Goal: Use online tool/utility: Utilize a website feature to perform a specific function

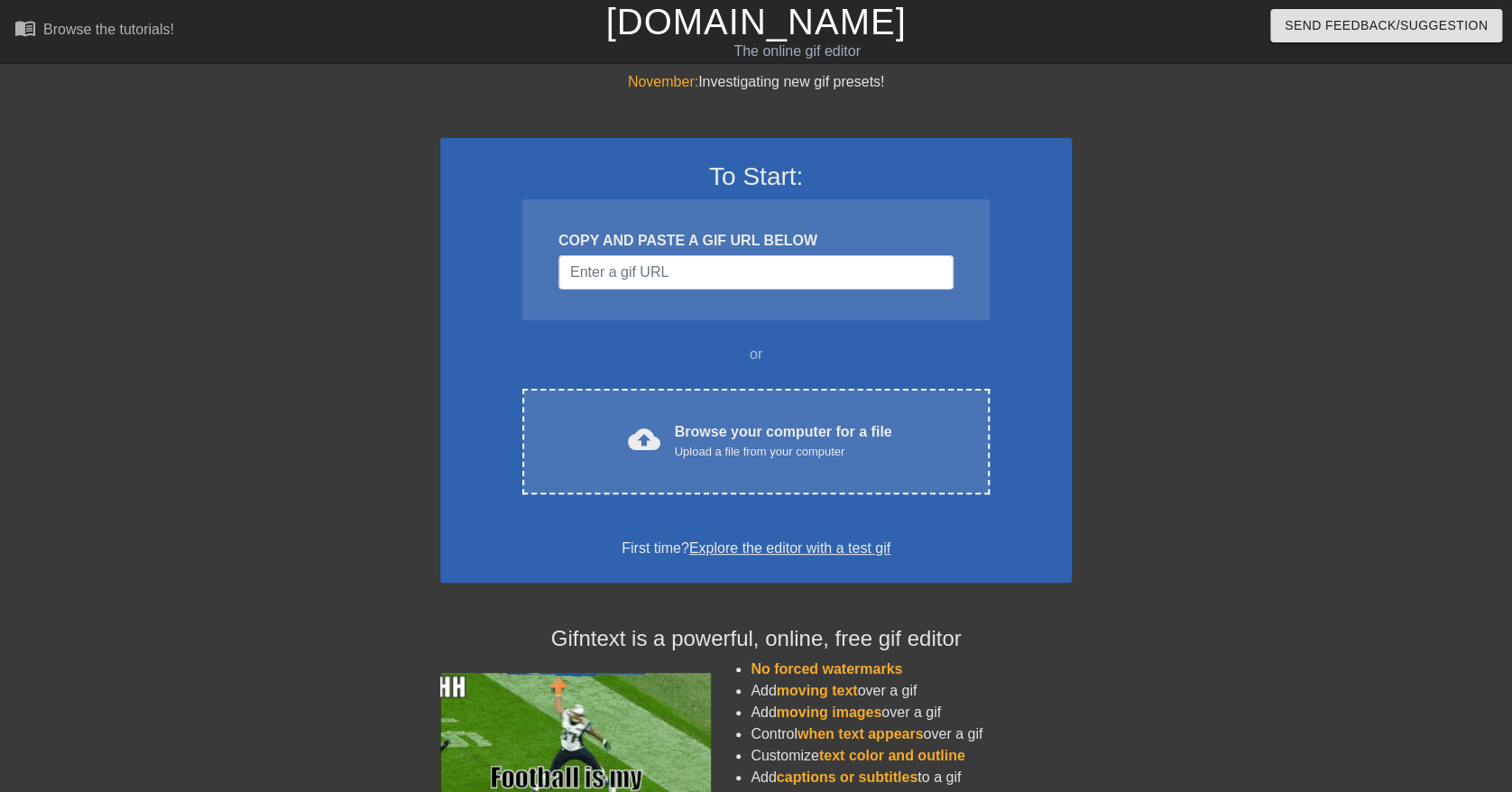
click at [1181, 380] on div at bounding box center [1228, 342] width 271 height 541
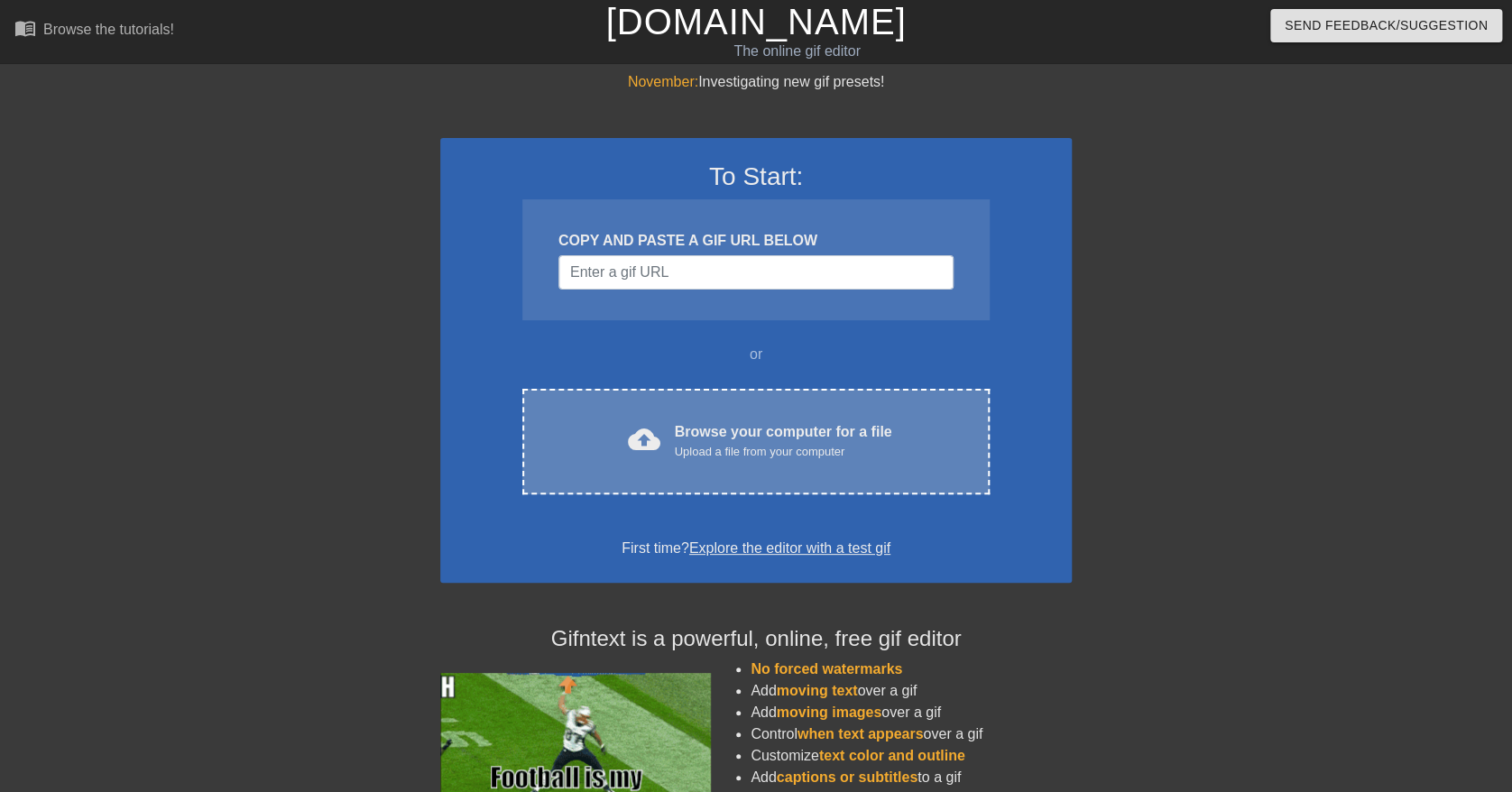
click at [822, 438] on div "Browse your computer for a file Upload a file from your computer" at bounding box center [783, 441] width 218 height 40
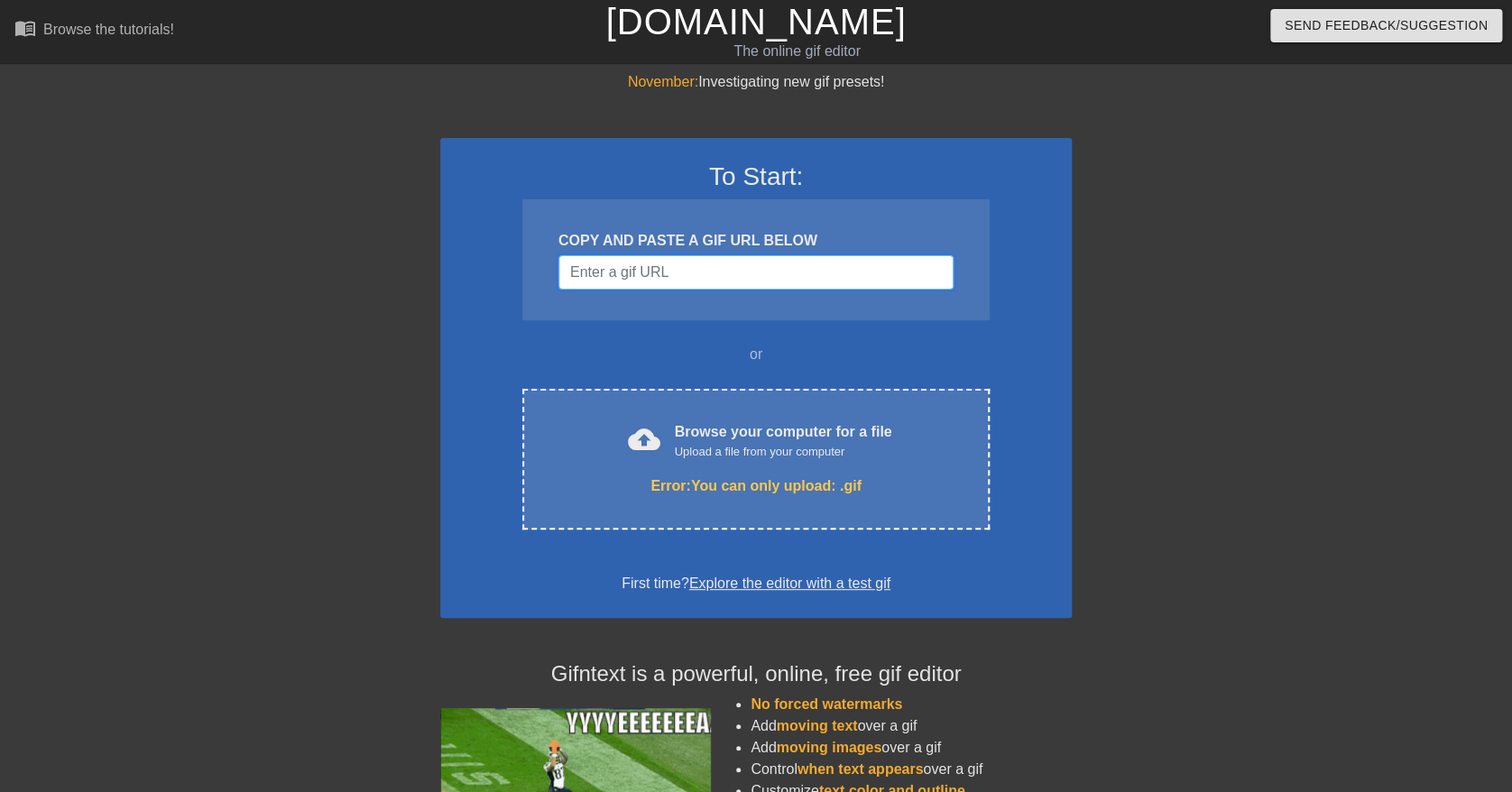
click at [650, 265] on input "Username" at bounding box center [756, 272] width 396 height 34
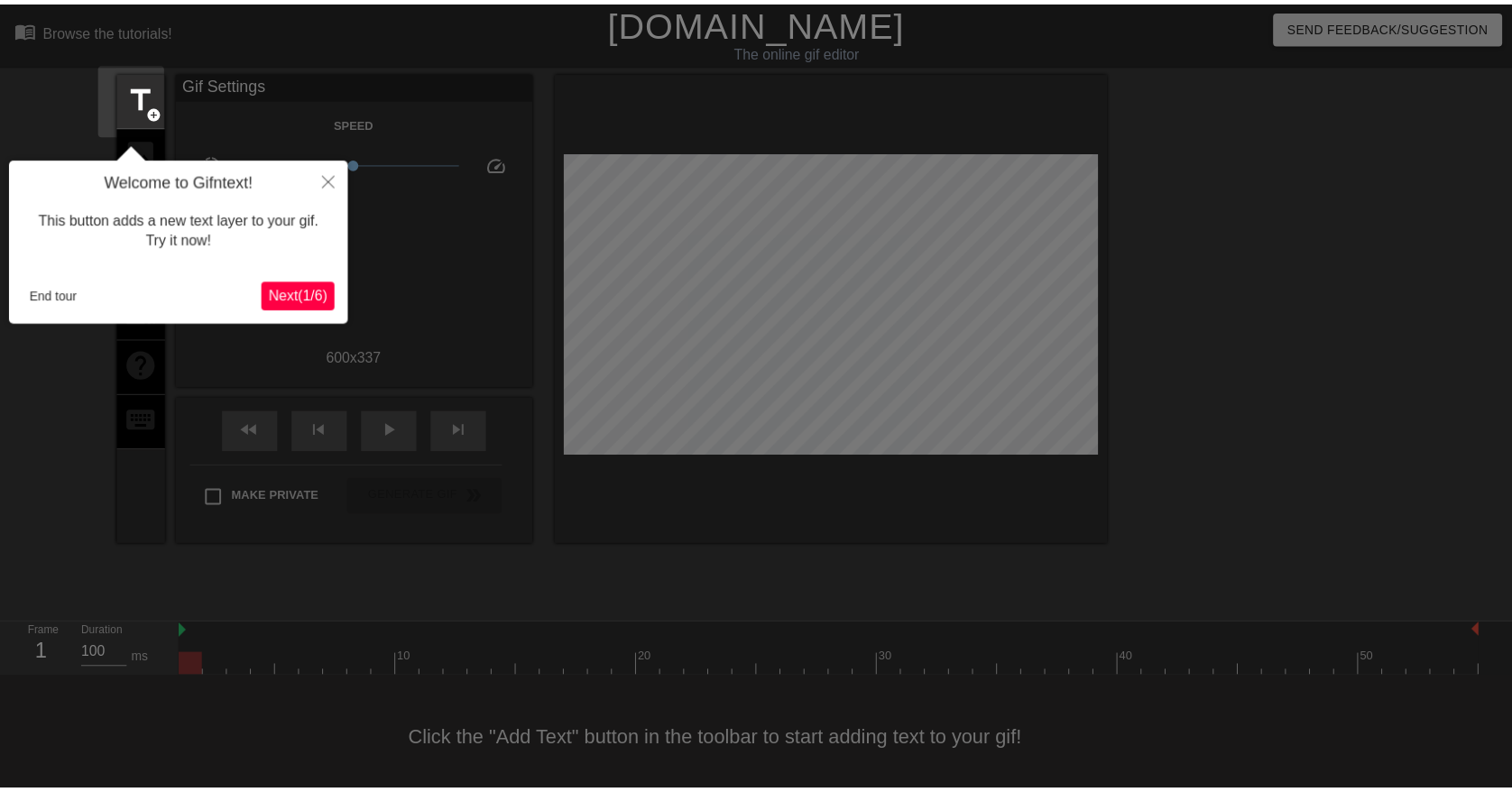
scroll to position [11, 0]
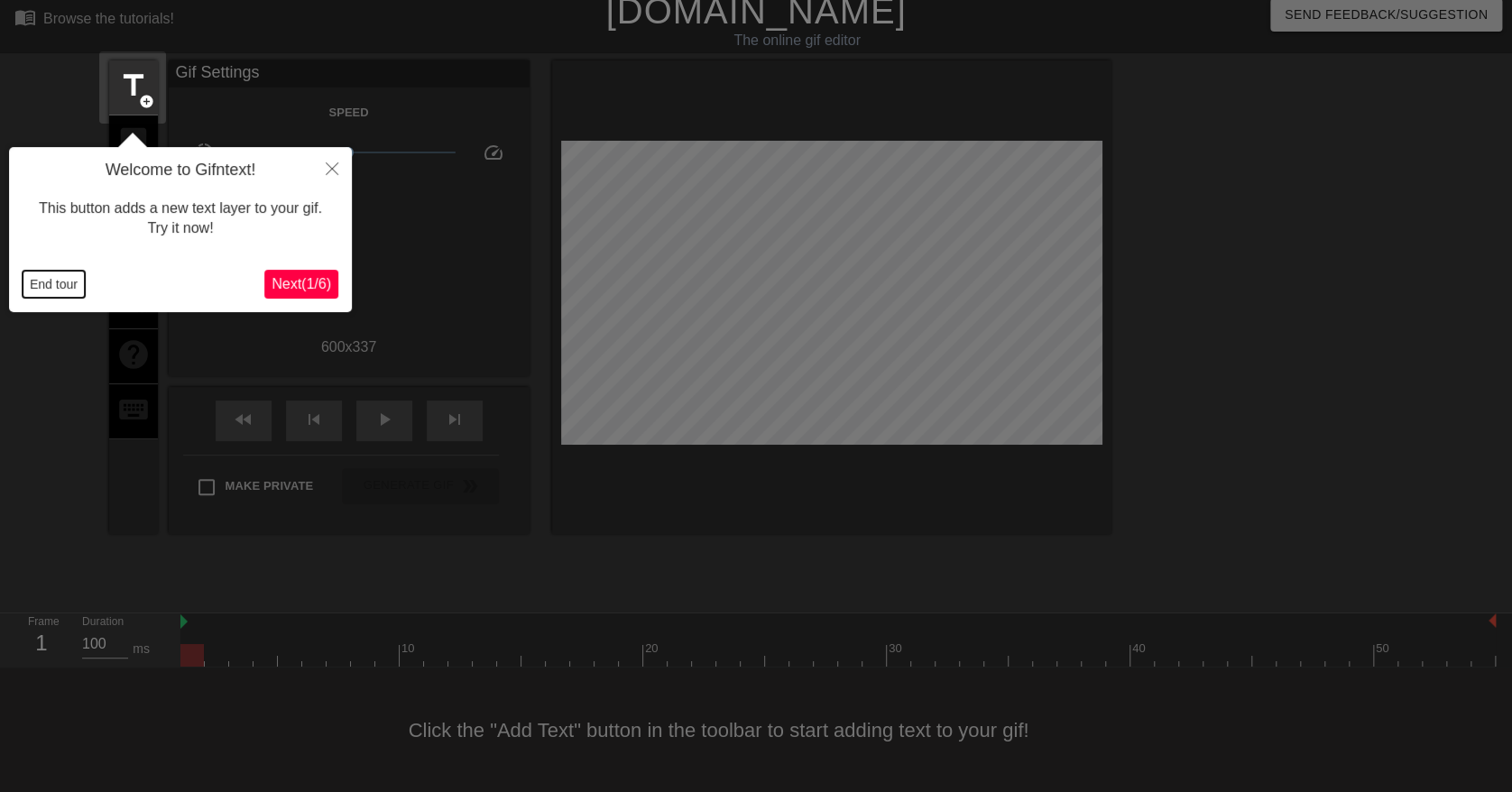
click at [36, 280] on button "End tour" at bounding box center [53, 283] width 62 height 27
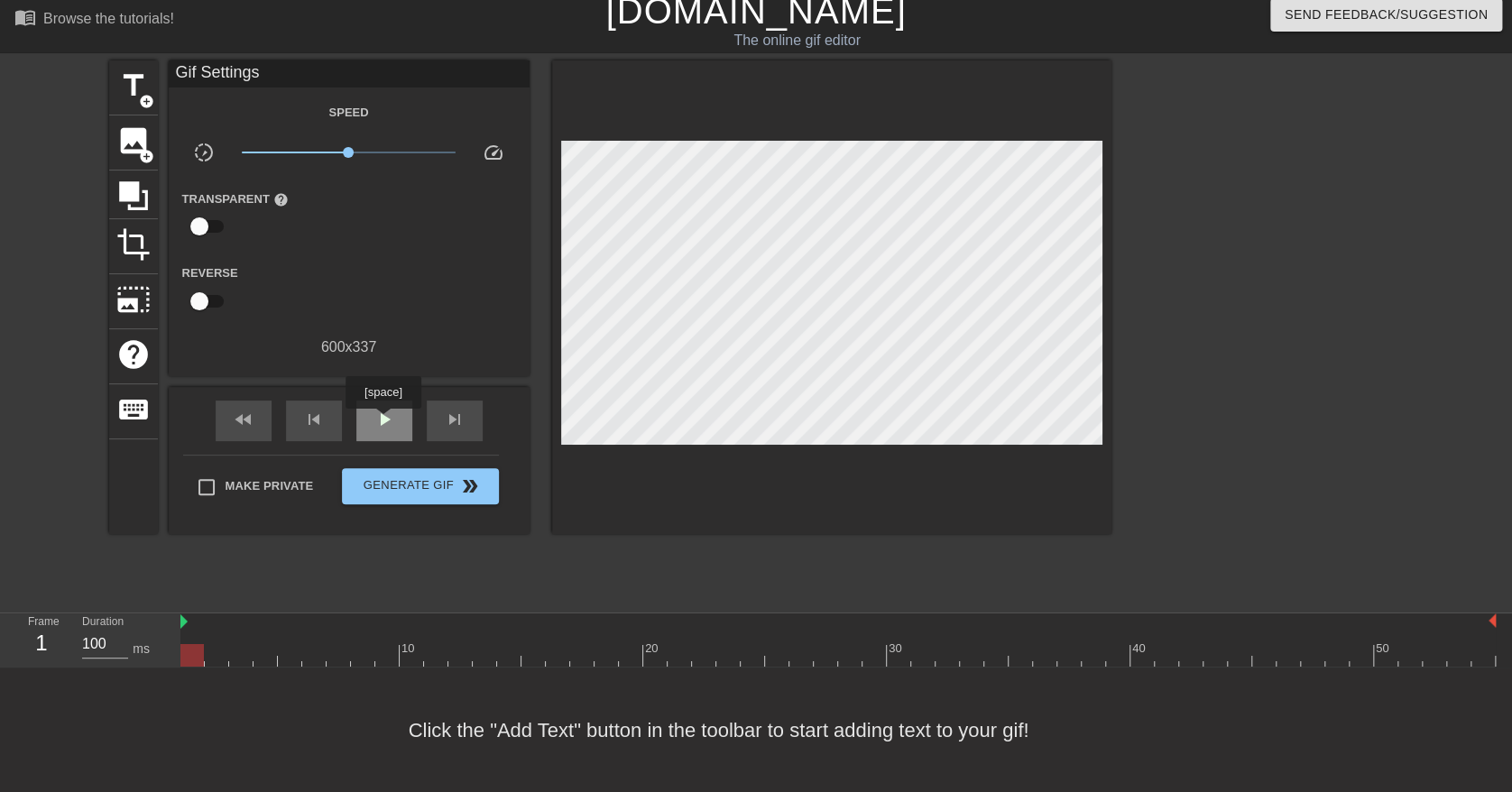
click at [383, 421] on span "play_arrow" at bounding box center [384, 419] width 21 height 21
click at [383, 421] on span "pause" at bounding box center [384, 419] width 21 height 21
click at [383, 421] on span "play_arrow" at bounding box center [384, 419] width 21 height 21
click at [383, 421] on span "pause" at bounding box center [384, 419] width 21 height 21
click at [134, 82] on span "title" at bounding box center [133, 85] width 34 height 34
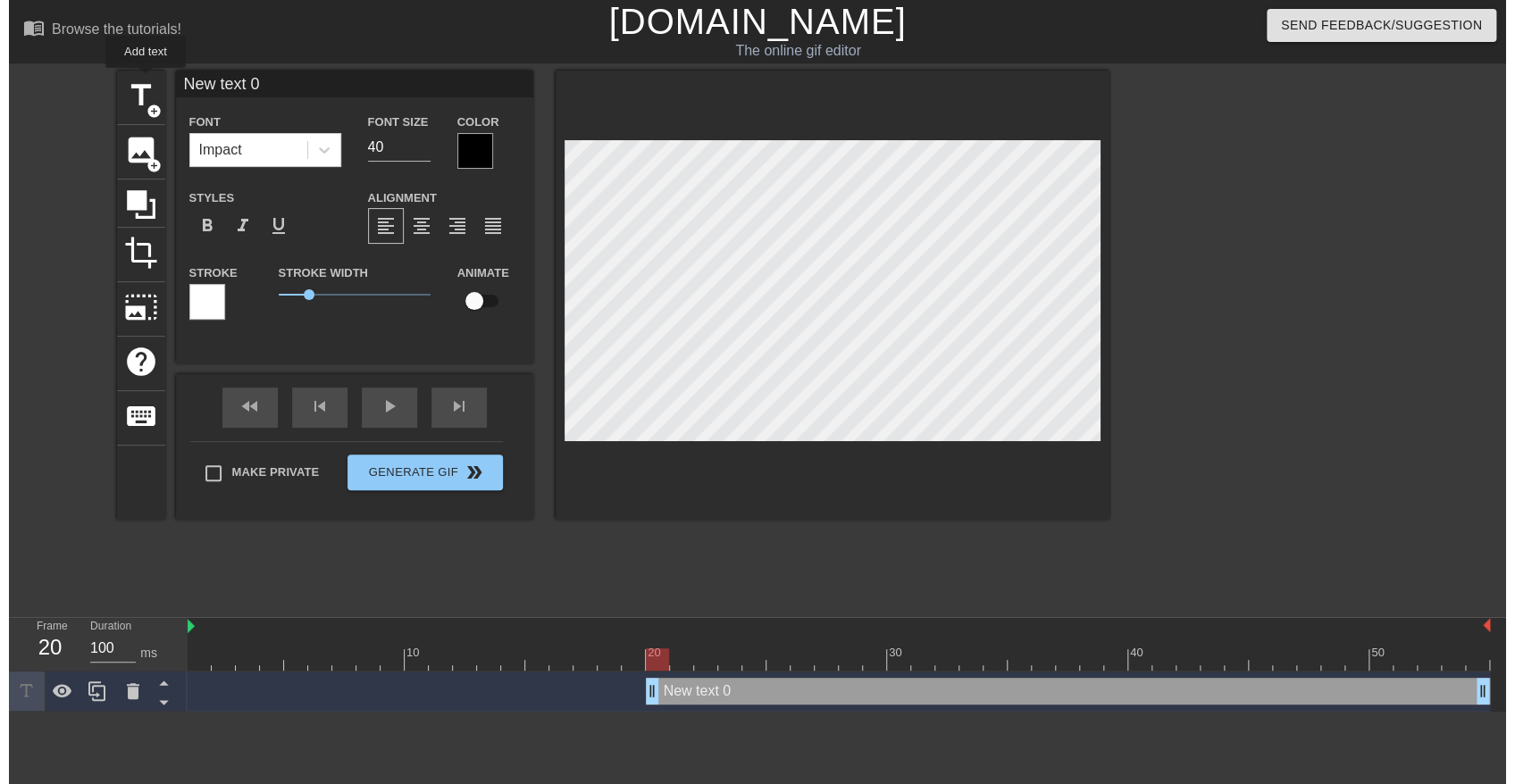
scroll to position [0, 0]
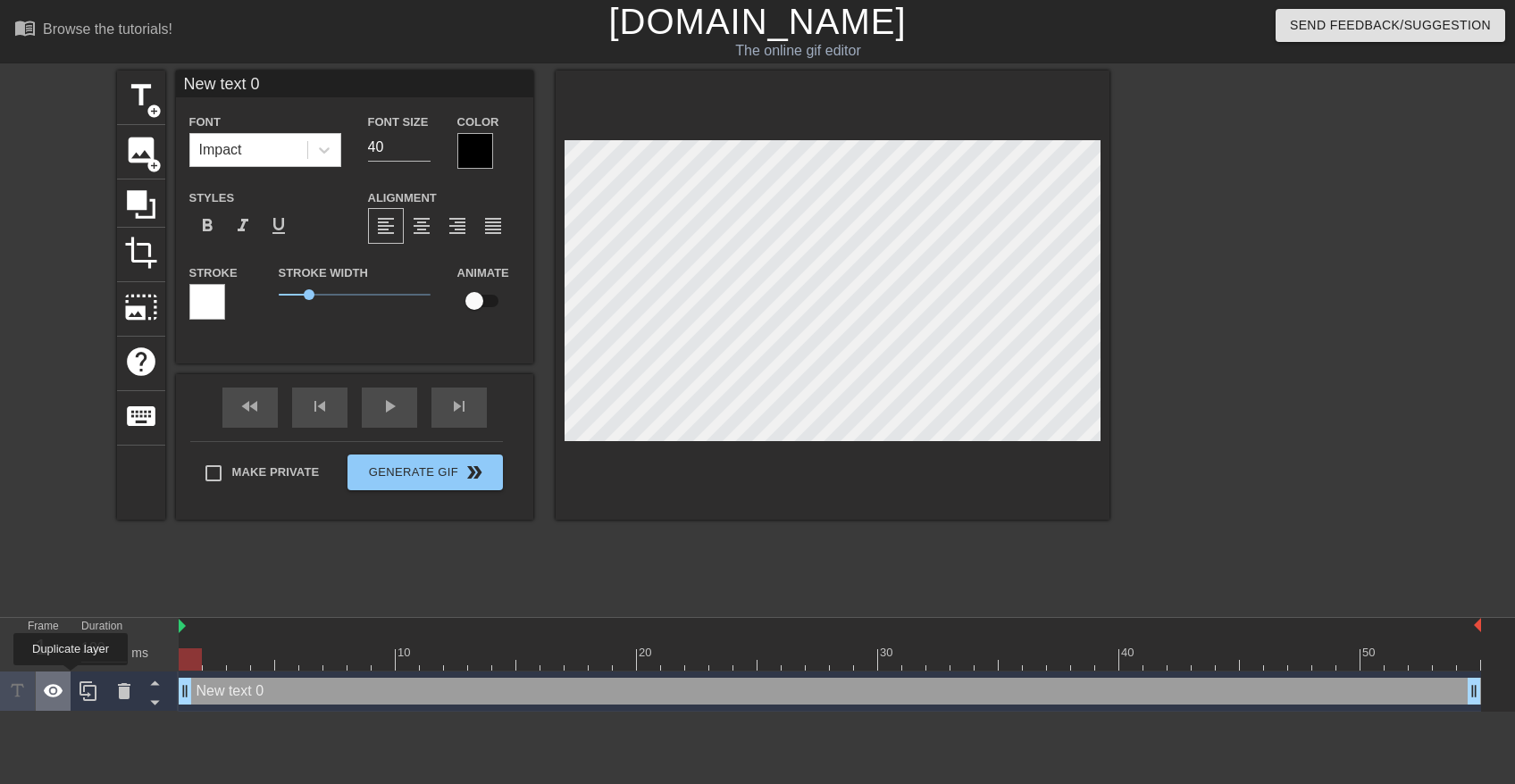
drag, startPoint x: 643, startPoint y: 686, endPoint x: 39, endPoint y: 676, distance: 604.1
click at [39, 676] on div "Frame 1 Duration 100 ms 10 20 30 40 50 New text 0 drag_handle drag_handle" at bounding box center [758, 665] width 1515 height 94
type input "Y"
type textarea "Y"
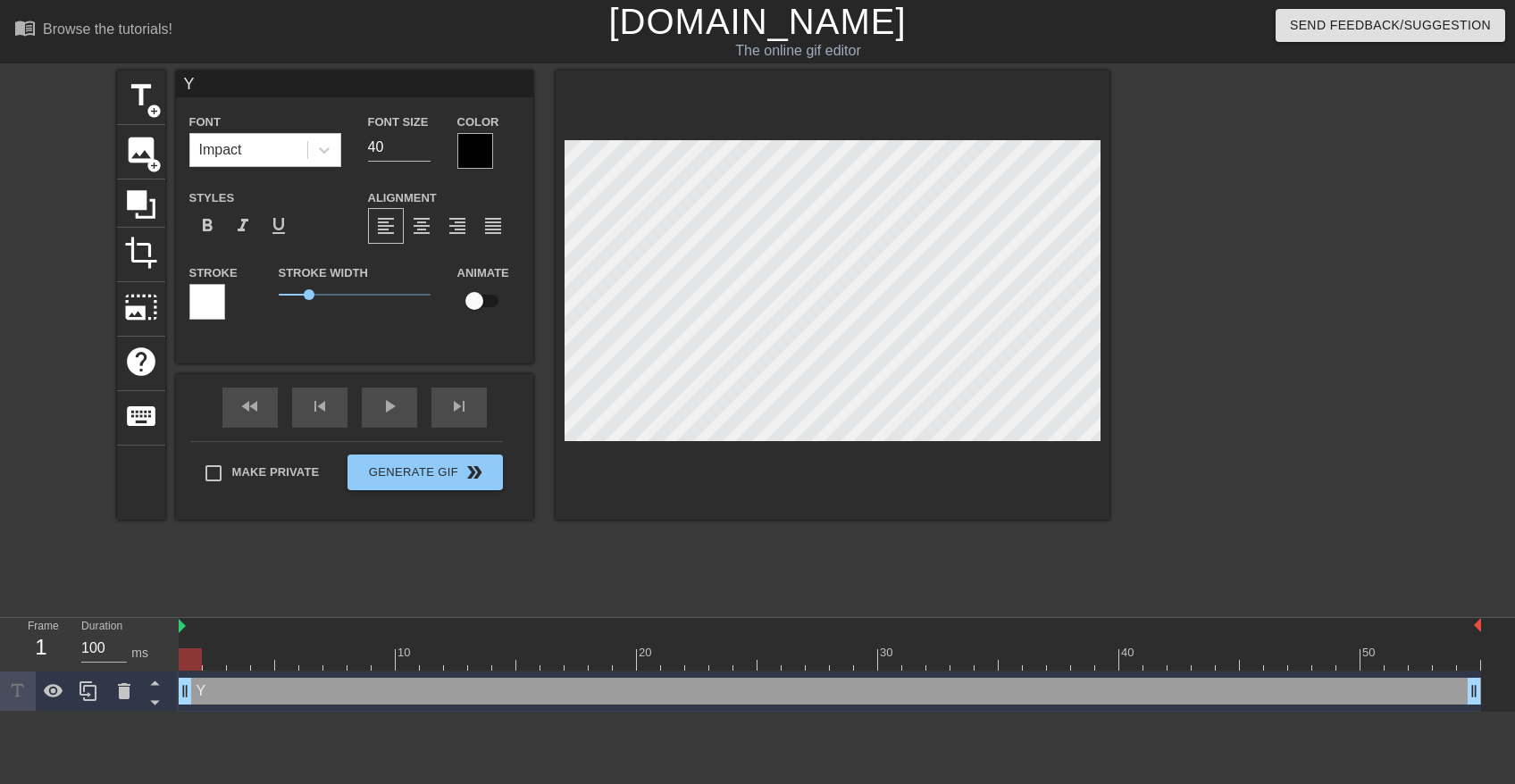
type input "Yo"
type textarea "Yo"
type input "You"
type textarea "You"
type input "You"
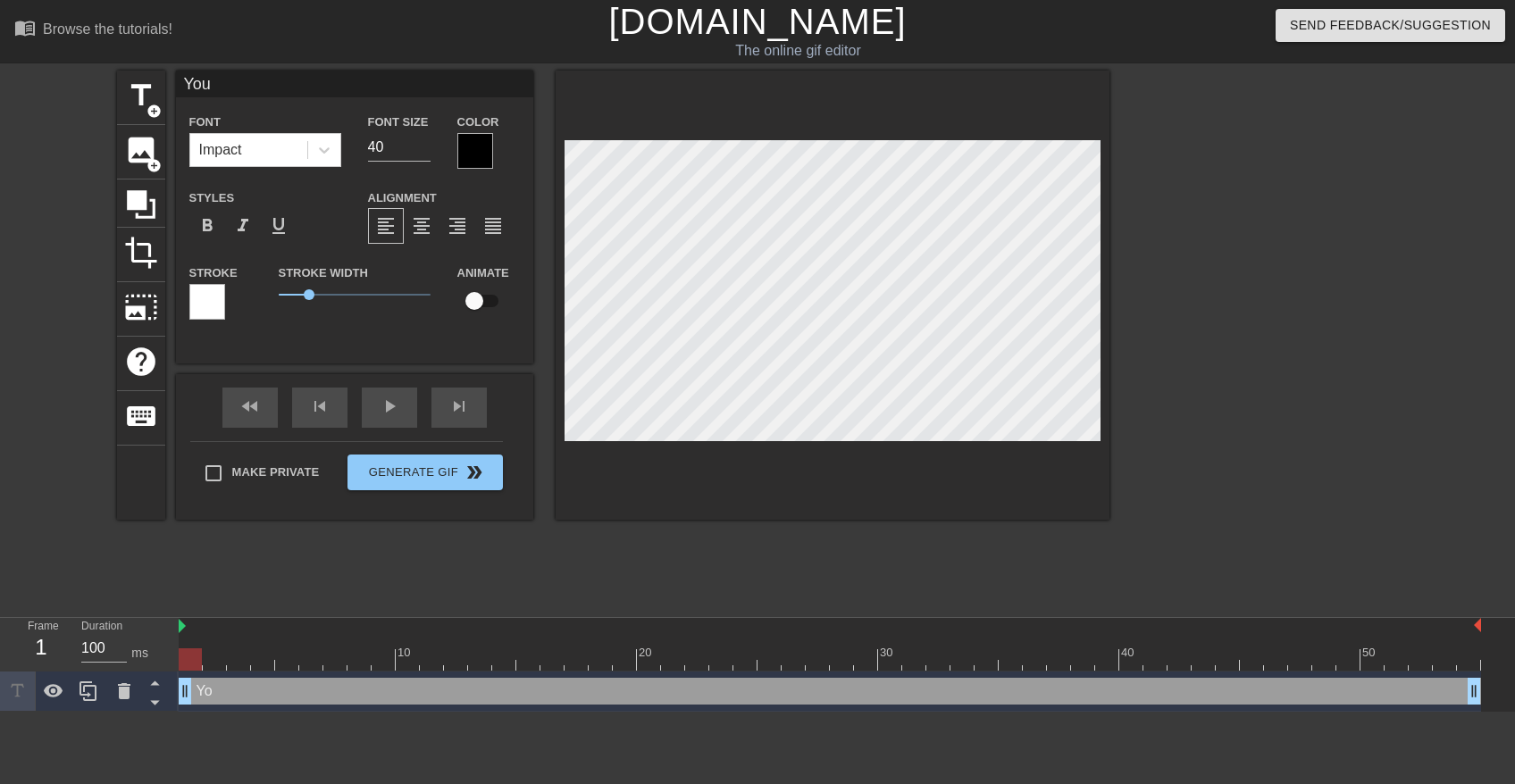
type textarea "You"
type input "You w"
type textarea "You w"
type input "You wa"
type textarea "You wa"
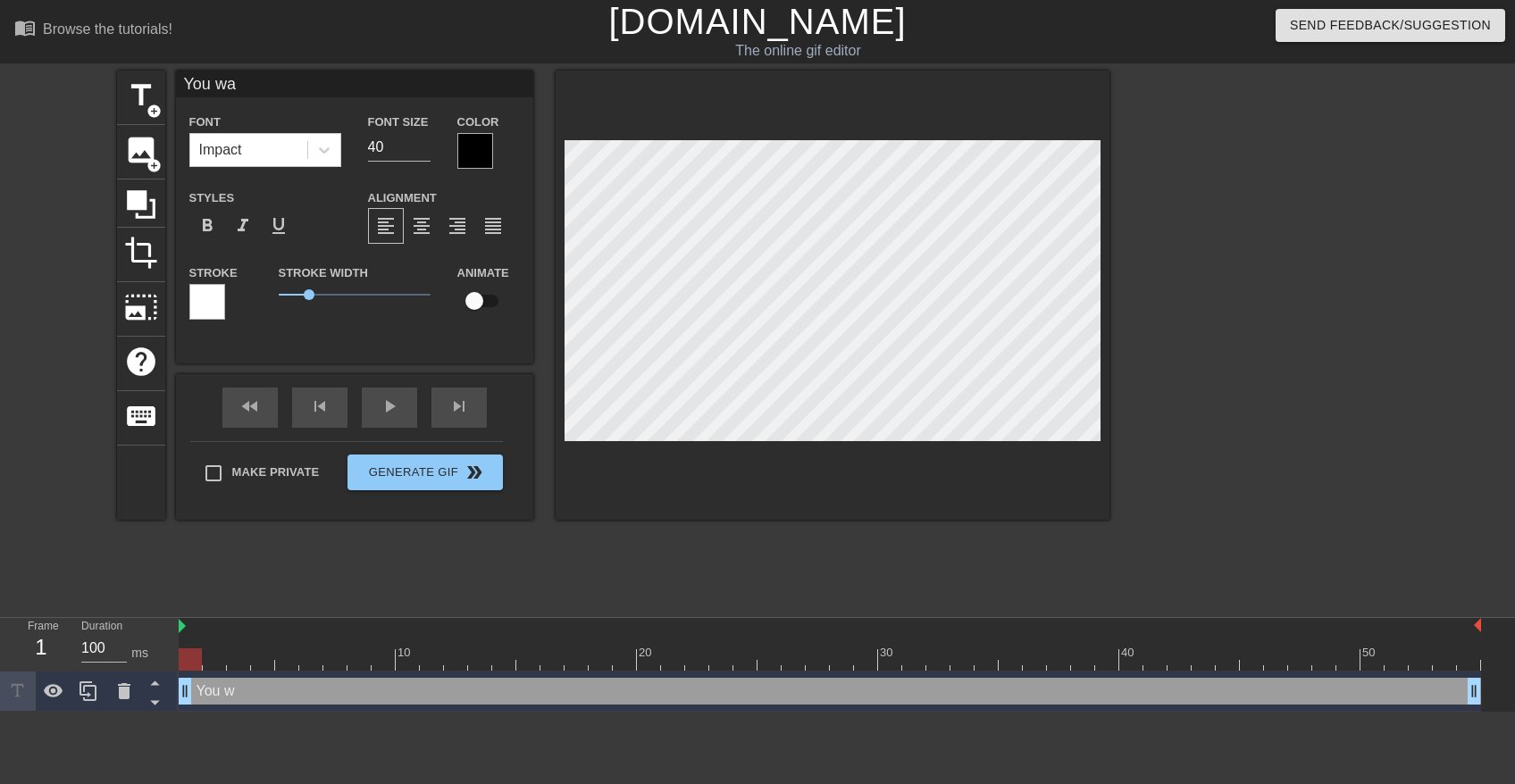
type input "You wan"
type textarea "You wan"
type input "You want"
type textarea "You want"
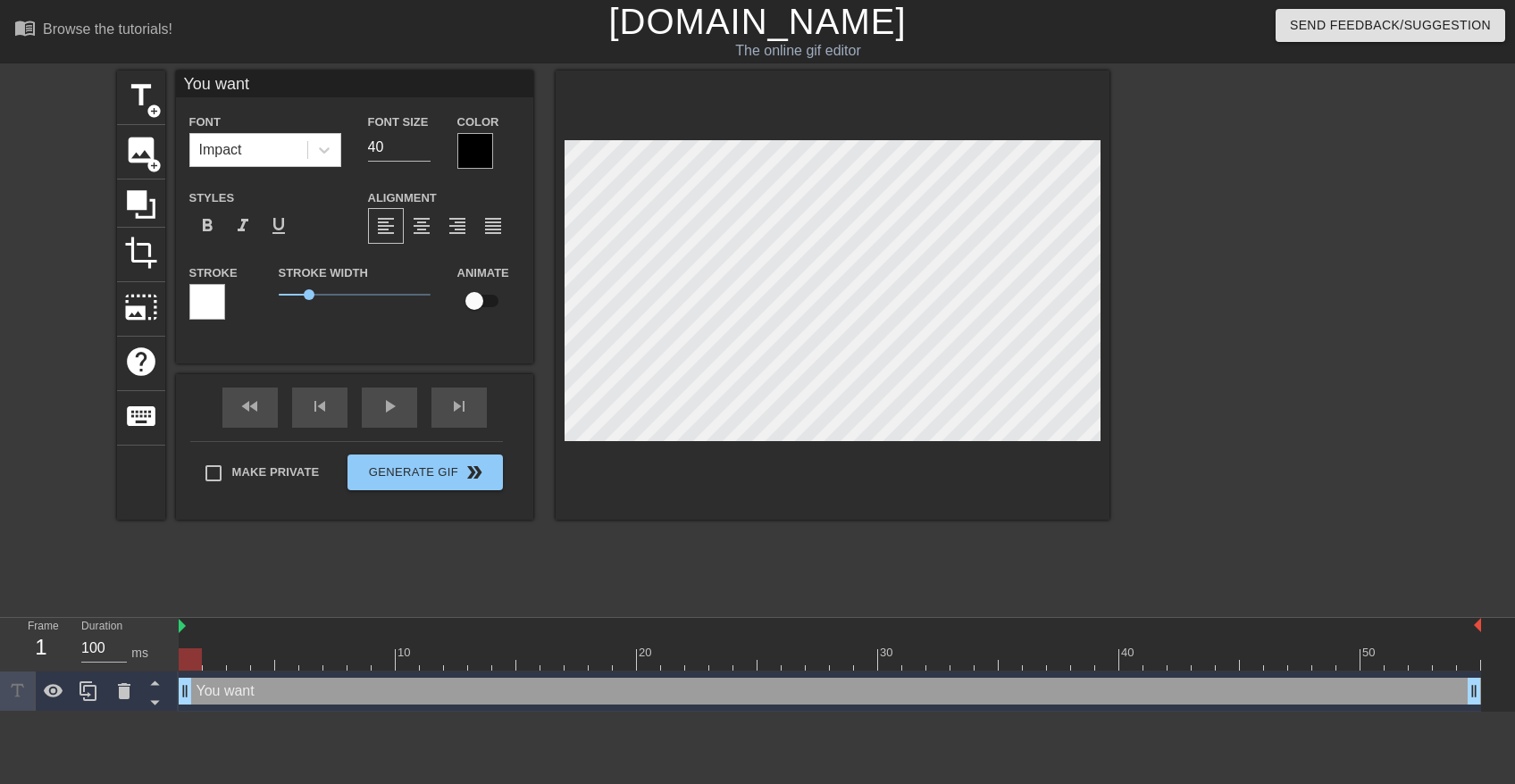
type input "You want."
type textarea "You want."
type input "You want.."
type textarea "You want.."
type input "You want..."
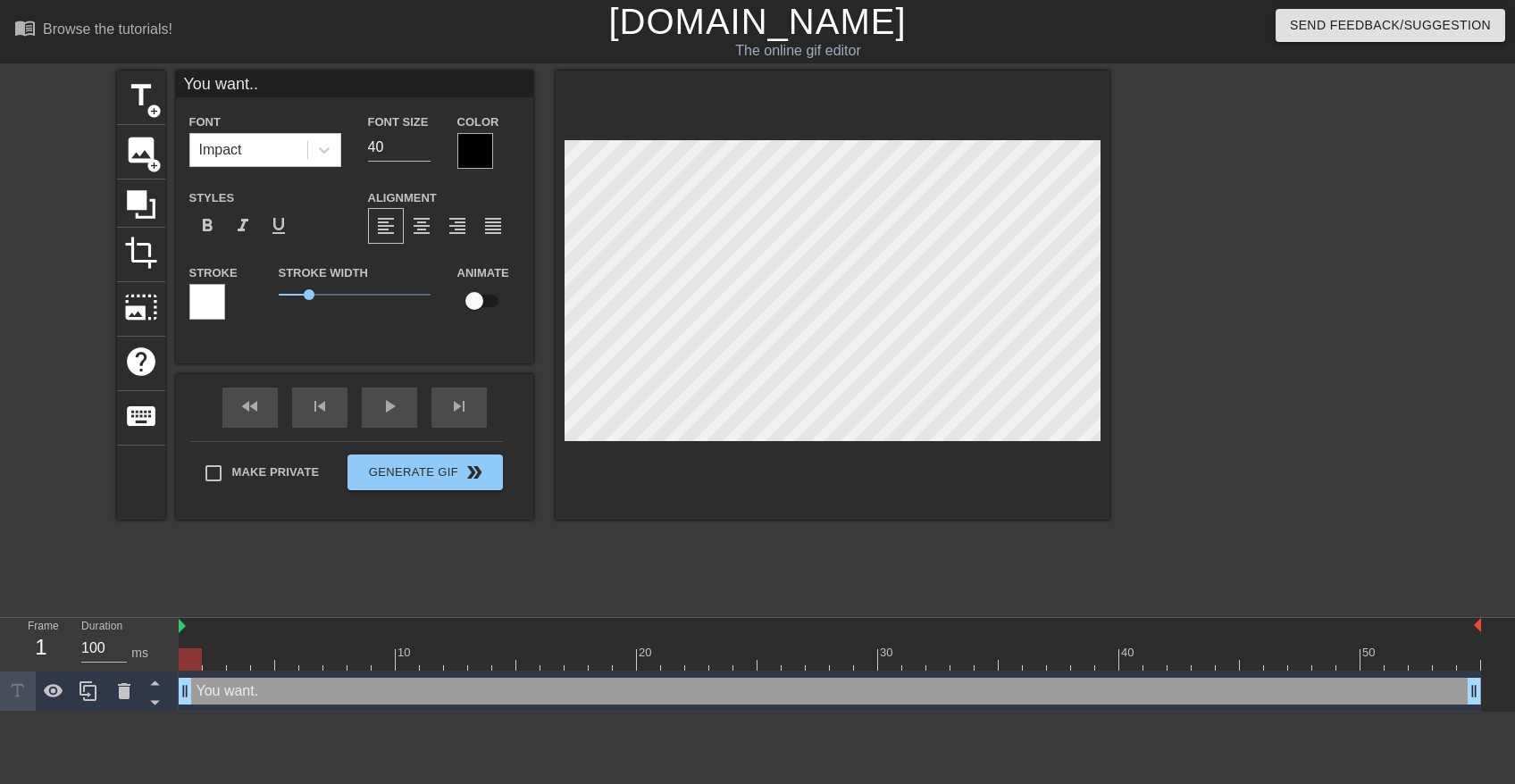
type textarea "You want..."
type input "You want...."
type textarea "You want...."
type input "23"
click at [424, 150] on input "23" at bounding box center [399, 147] width 62 height 28
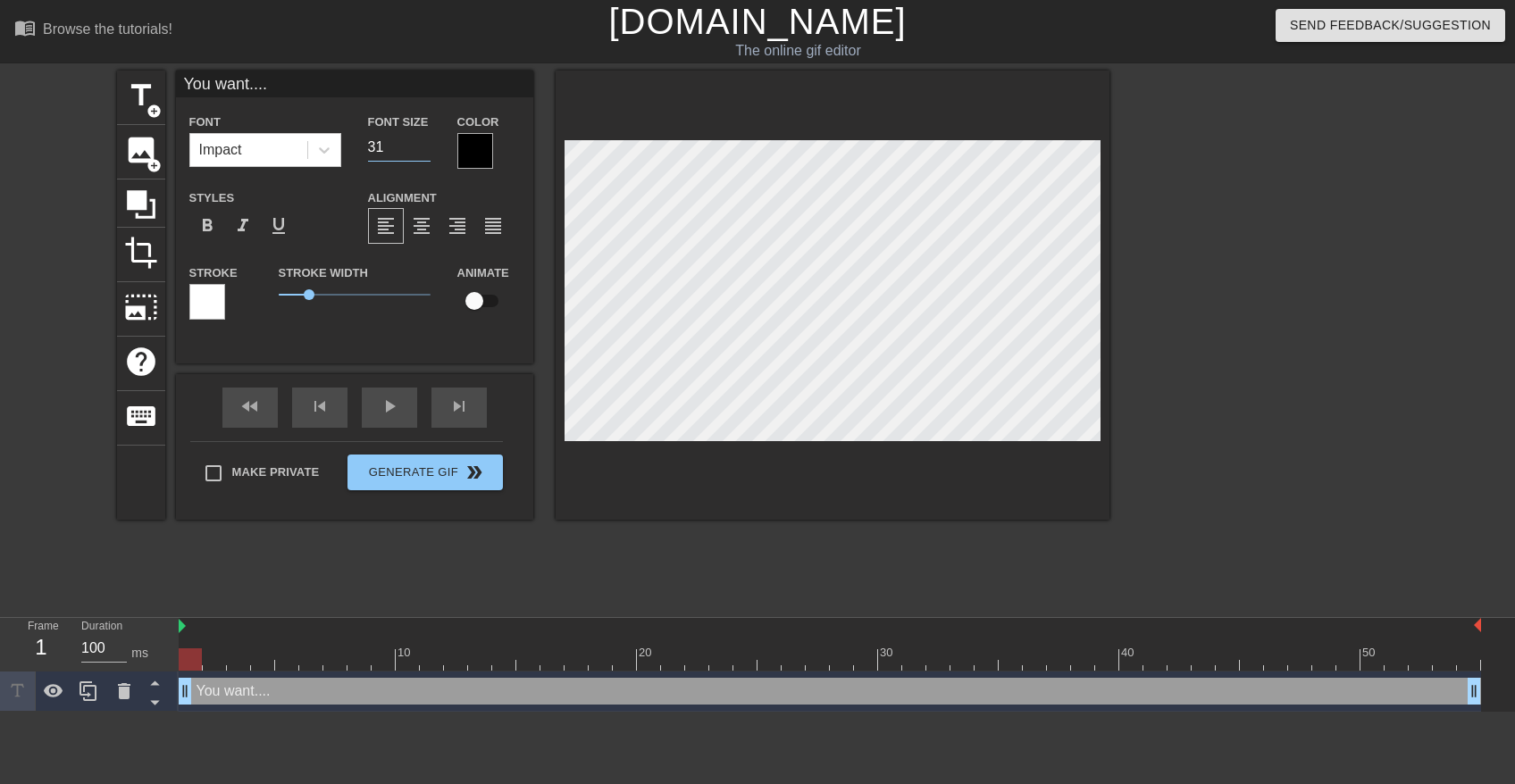
type input "32"
click at [420, 138] on input "32" at bounding box center [399, 147] width 62 height 28
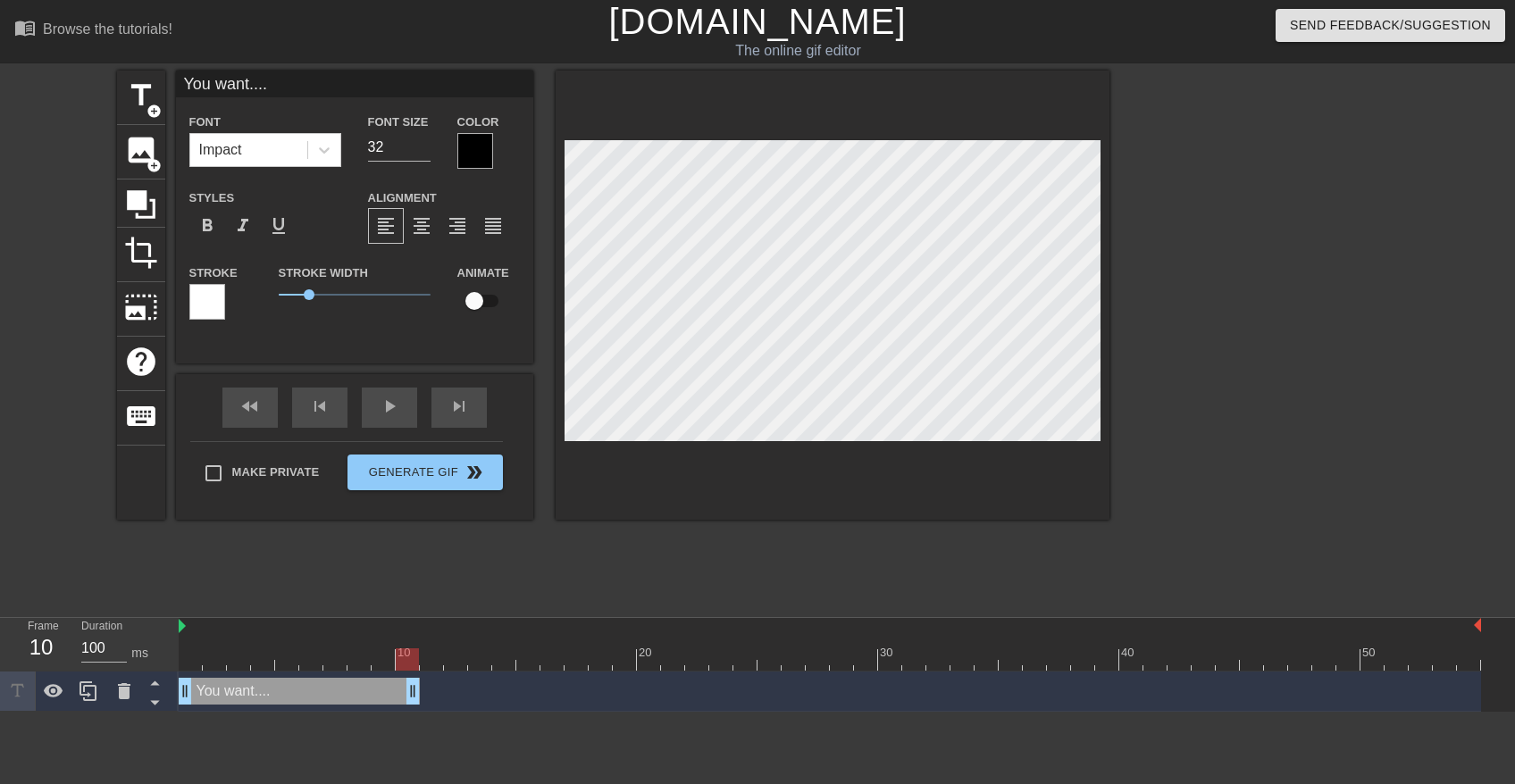
drag, startPoint x: 1477, startPoint y: 692, endPoint x: 406, endPoint y: 663, distance: 1071.4
click at [406, 663] on div "10 20 30 40 50 You want.... drag_handle drag_handle" at bounding box center [846, 665] width 1336 height 94
click at [382, 395] on div "fast_rewind skip_previous play_arrow skip_next" at bounding box center [354, 407] width 291 height 67
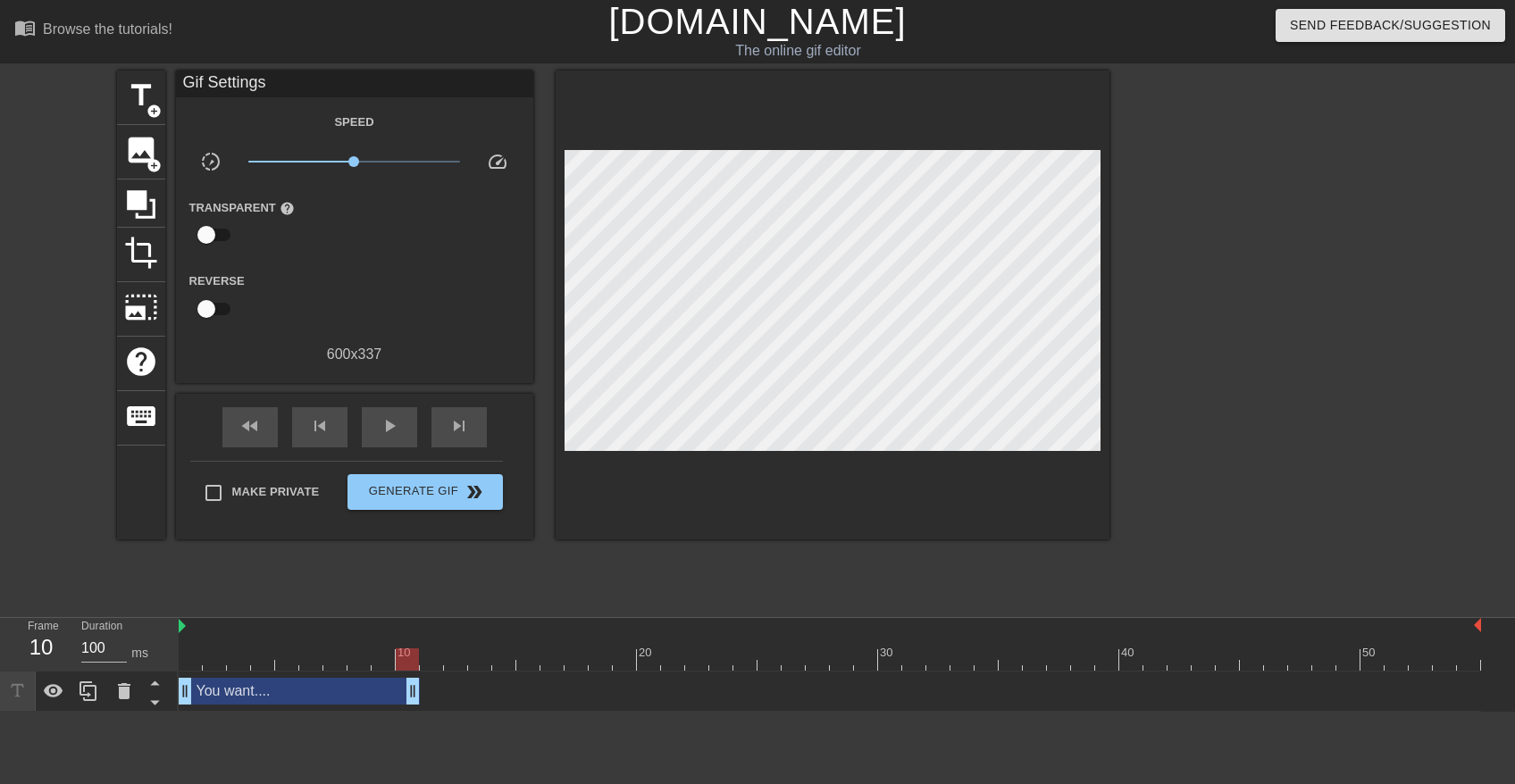
click at [190, 638] on div at bounding box center [191, 646] width 24 height 22
click at [379, 436] on div "play_arrow" at bounding box center [389, 427] width 55 height 40
click at [379, 436] on div "pause" at bounding box center [389, 427] width 55 height 40
click at [420, 692] on div "You want.... drag_handle drag_handle" at bounding box center [830, 690] width 1302 height 27
click at [146, 85] on span "title" at bounding box center [140, 95] width 34 height 34
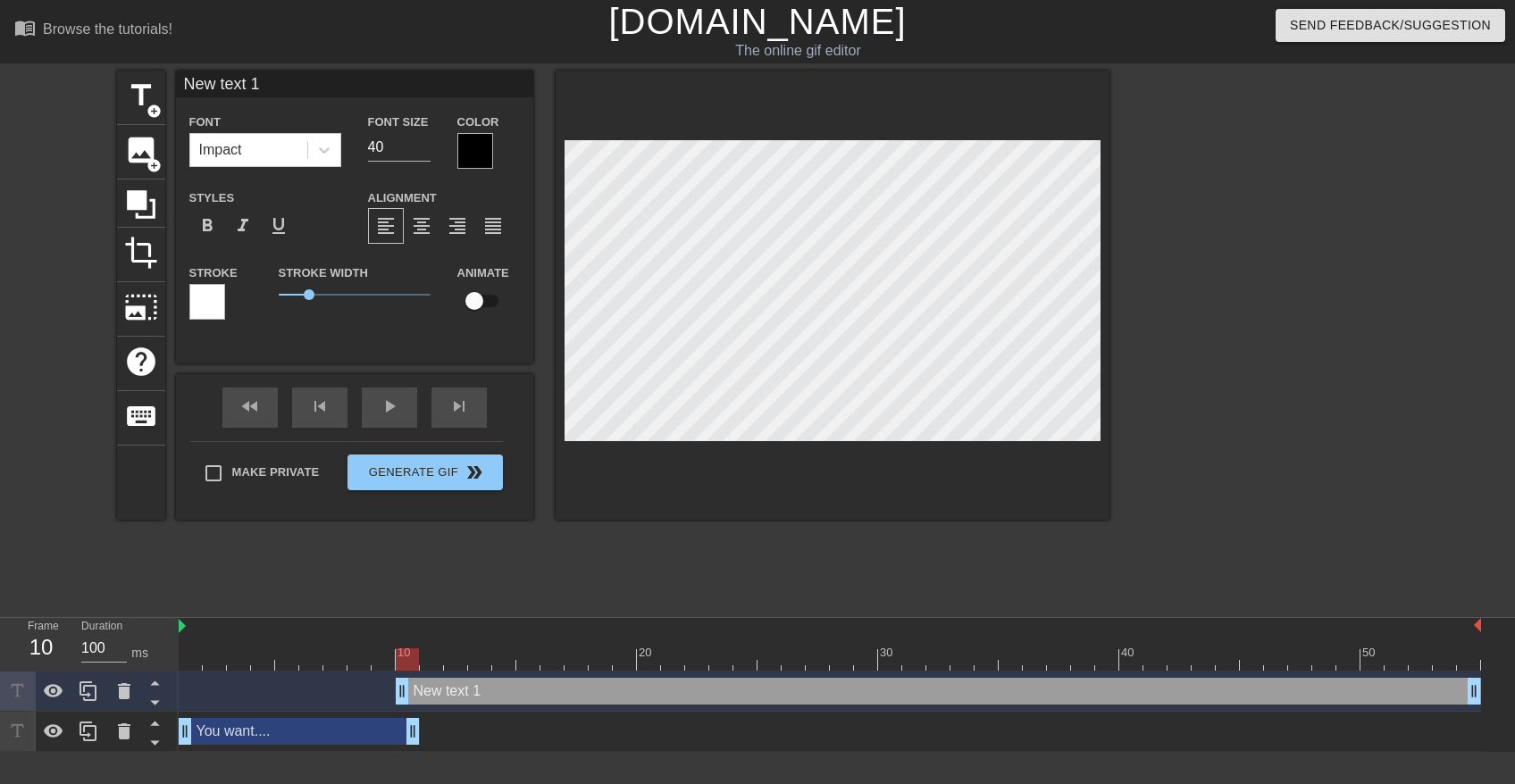
scroll to position [2, 5]
type input "Ø"
type textarea "Ø"
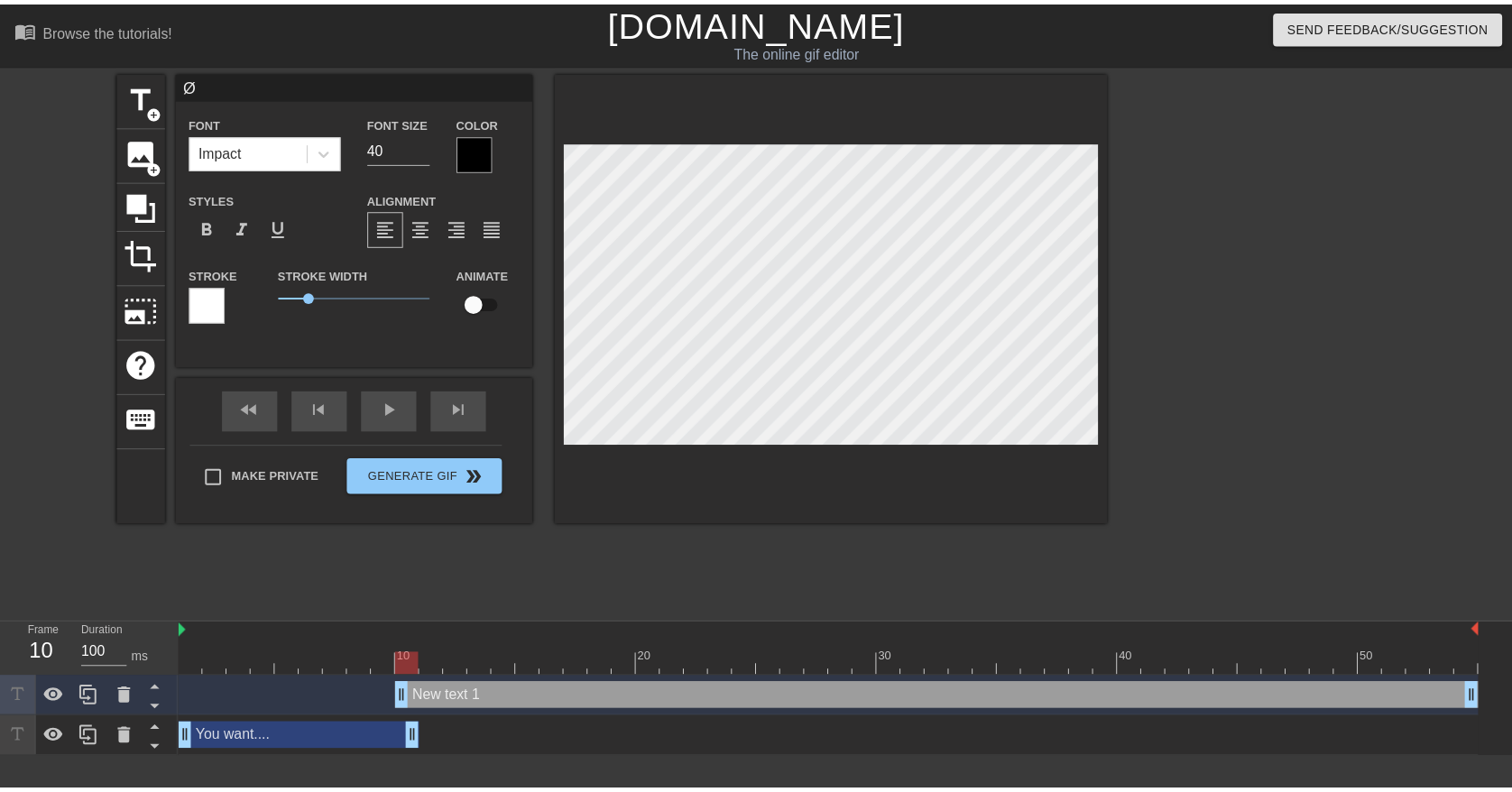
scroll to position [2, 2]
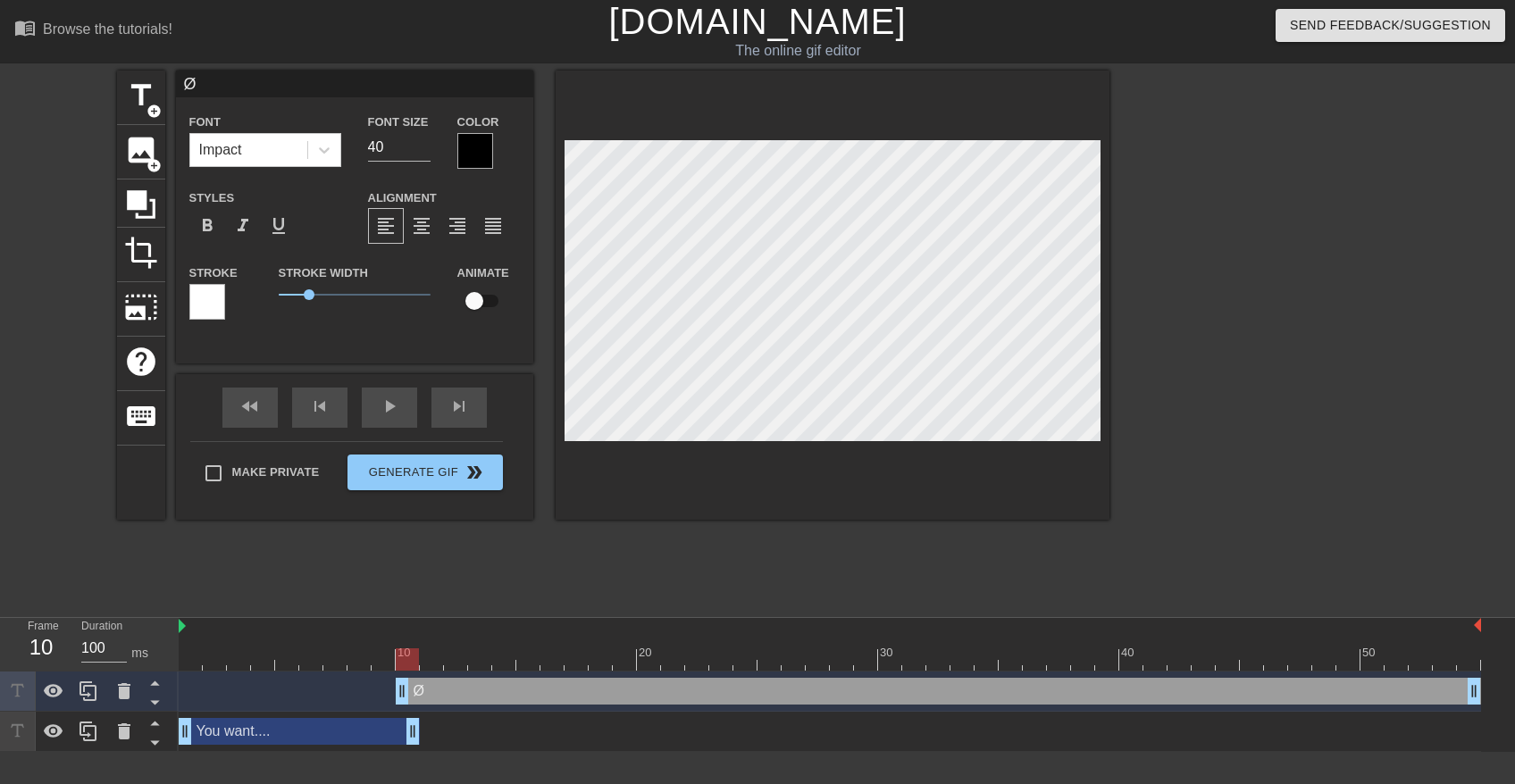
type input "ØL"
type textarea "ØL"
type input "ØL?"
type textarea "ØL?"
type input "54"
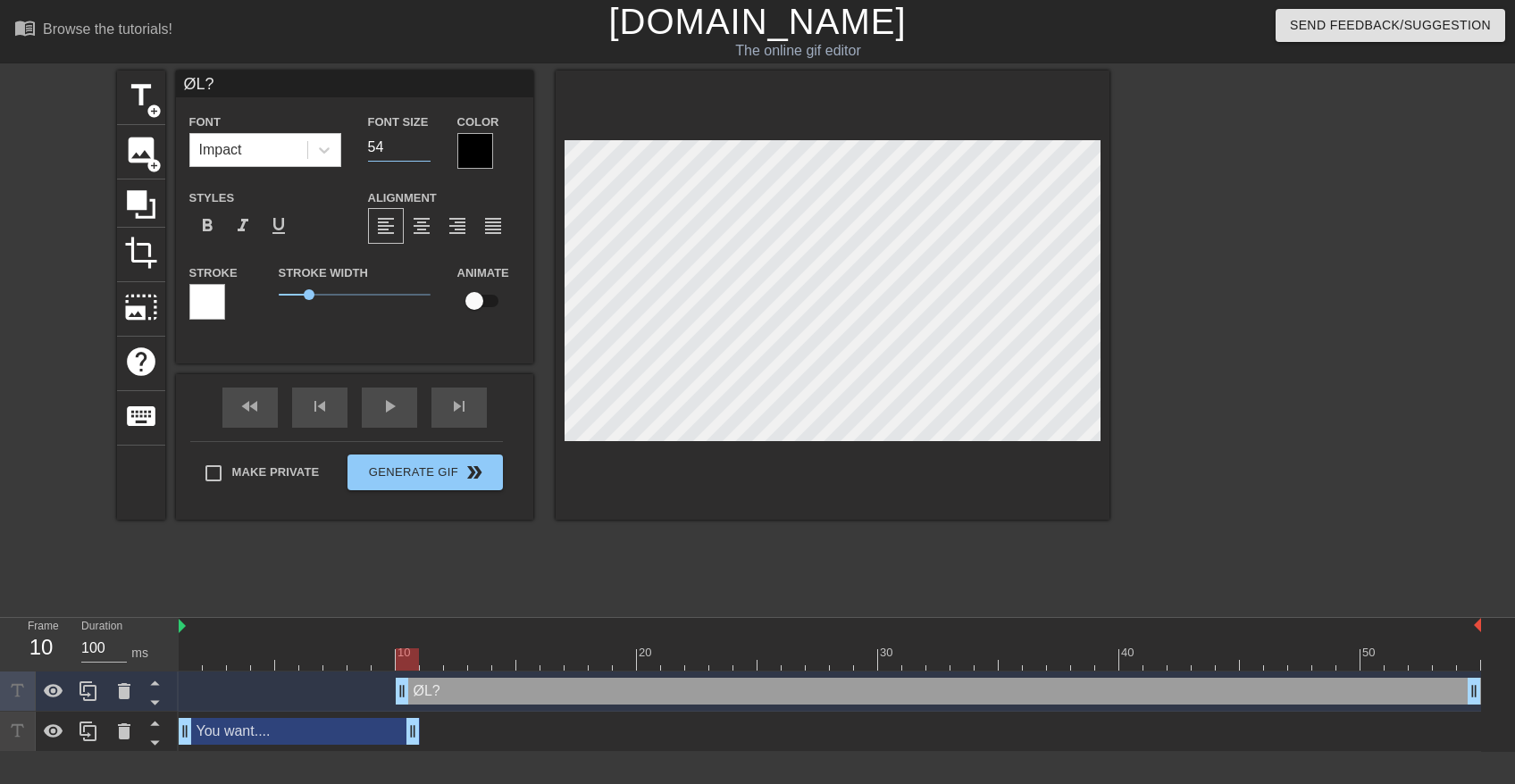
click at [421, 140] on input "54" at bounding box center [399, 147] width 62 height 28
click at [1178, 376] on div at bounding box center [1265, 338] width 268 height 536
click at [476, 150] on div at bounding box center [475, 150] width 36 height 36
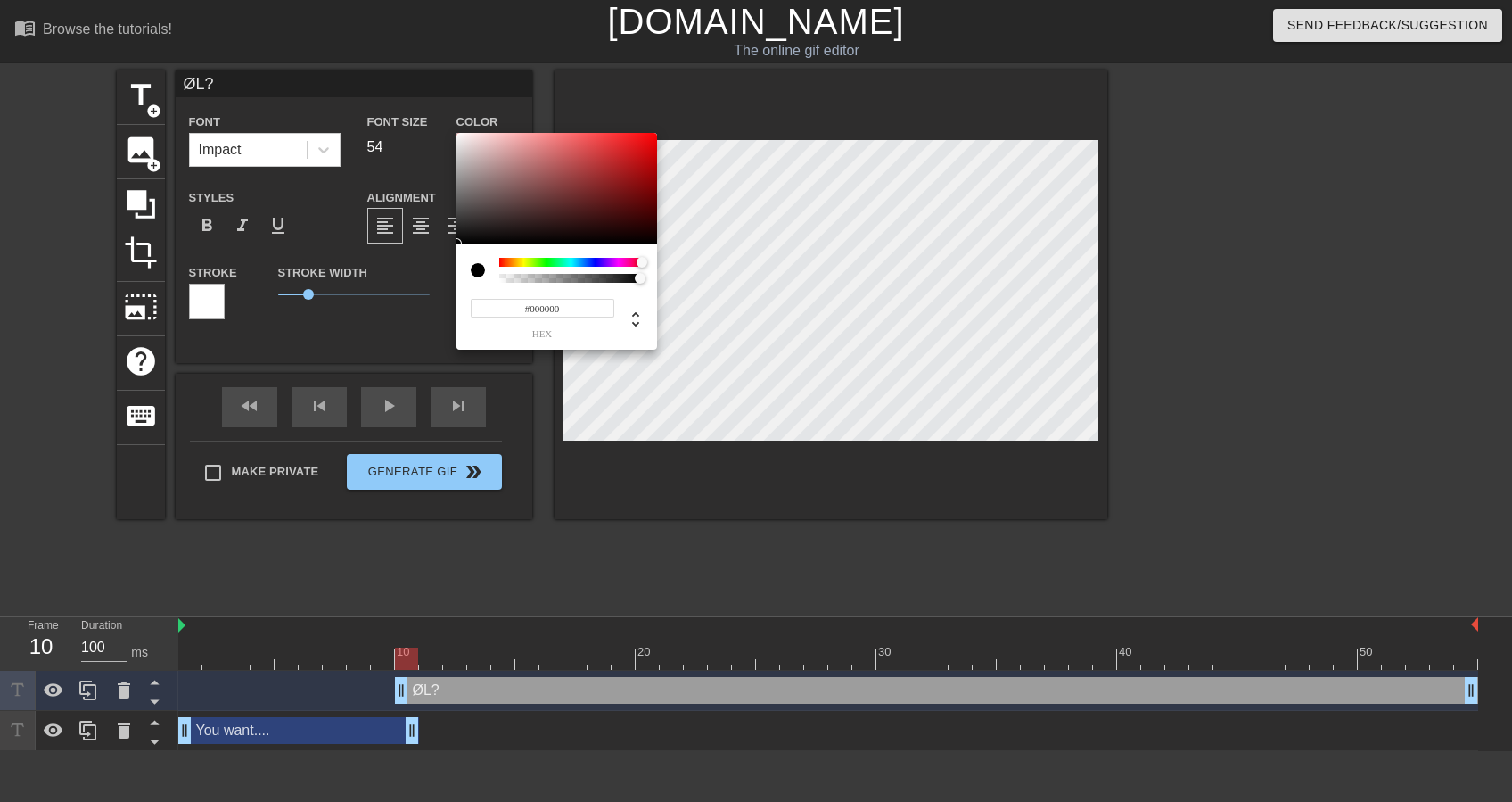
drag, startPoint x: 621, startPoint y: 257, endPoint x: 646, endPoint y: 255, distance: 25.1
click at [646, 255] on div "#000000 hex" at bounding box center [556, 297] width 200 height 106
type input "#FF0002"
drag, startPoint x: 621, startPoint y: 151, endPoint x: 710, endPoint y: 127, distance: 92.2
click at [710, 127] on div "#FF0002 hex" at bounding box center [756, 401] width 1512 height 802
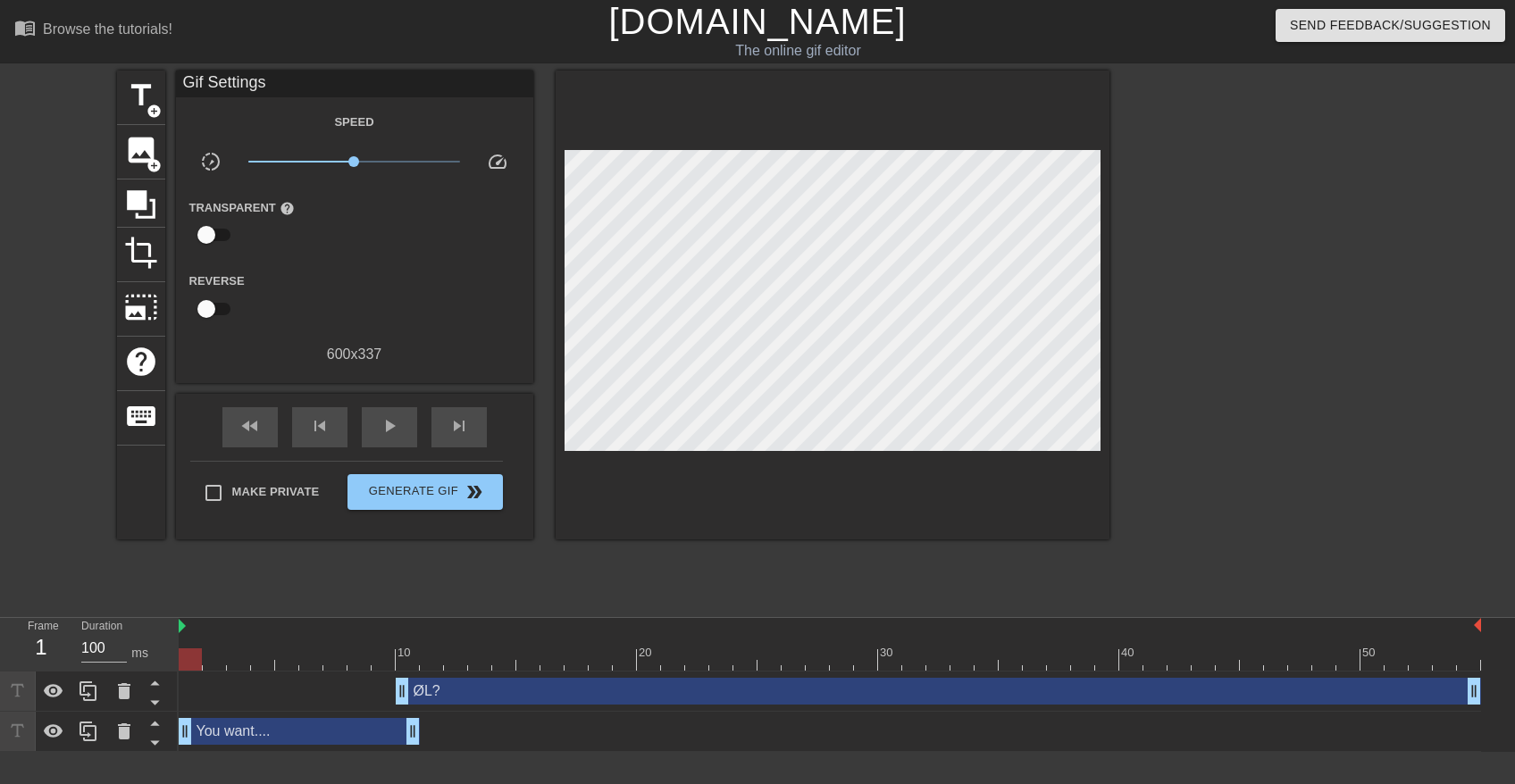
click at [188, 654] on div at bounding box center [830, 659] width 1302 height 22
click at [390, 436] on div "play_arrow" at bounding box center [389, 427] width 55 height 40
click at [390, 436] on div "pause" at bounding box center [389, 427] width 55 height 40
drag, startPoint x: 414, startPoint y: 733, endPoint x: 679, endPoint y: 737, distance: 265.0
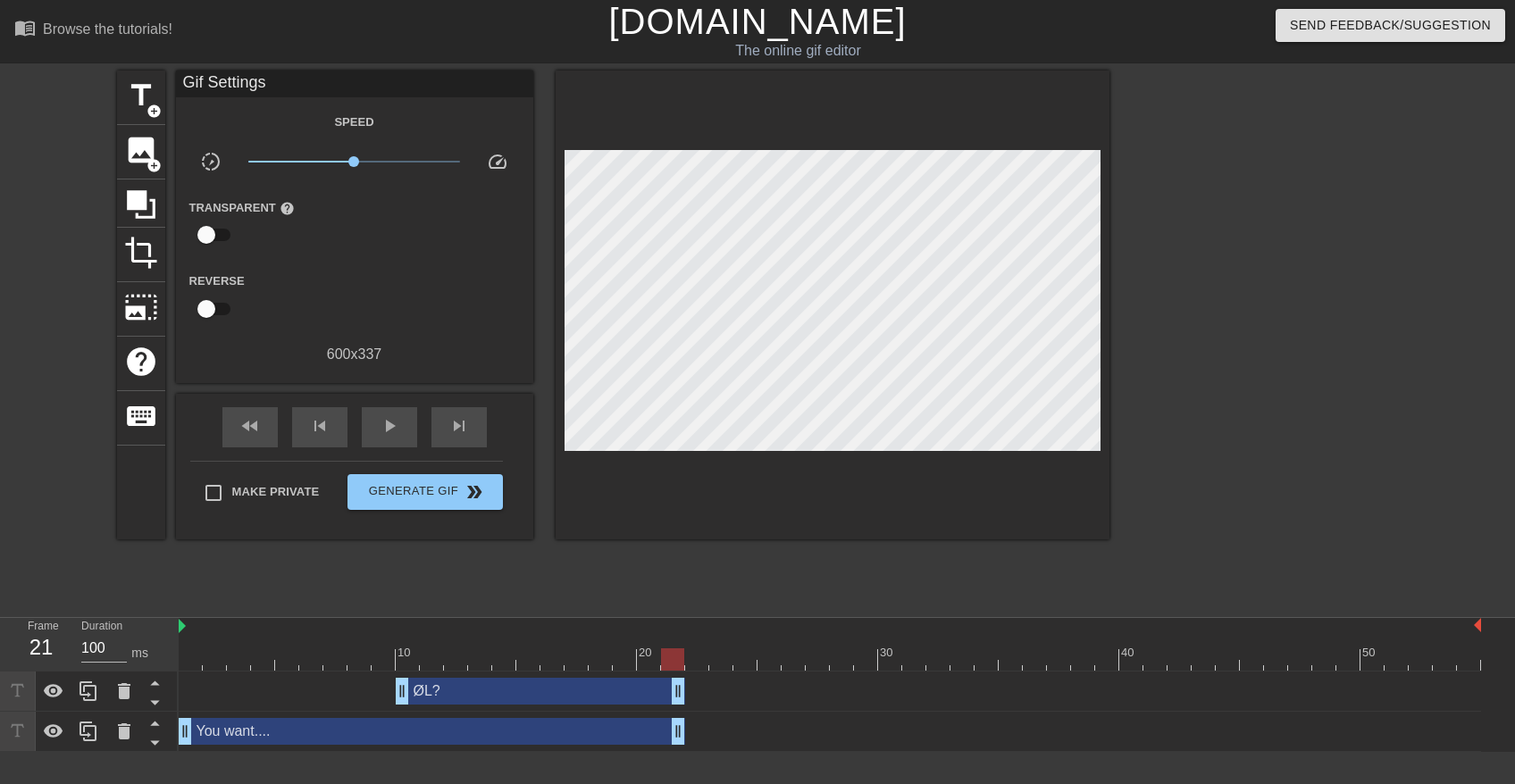
drag, startPoint x: 1472, startPoint y: 692, endPoint x: 681, endPoint y: 683, distance: 791.1
click at [381, 432] on span "play_arrow" at bounding box center [389, 425] width 21 height 21
click at [381, 432] on span "pause" at bounding box center [389, 425] width 21 height 21
click at [196, 664] on div at bounding box center [830, 659] width 1302 height 22
click at [1293, 363] on div at bounding box center [1265, 338] width 268 height 536
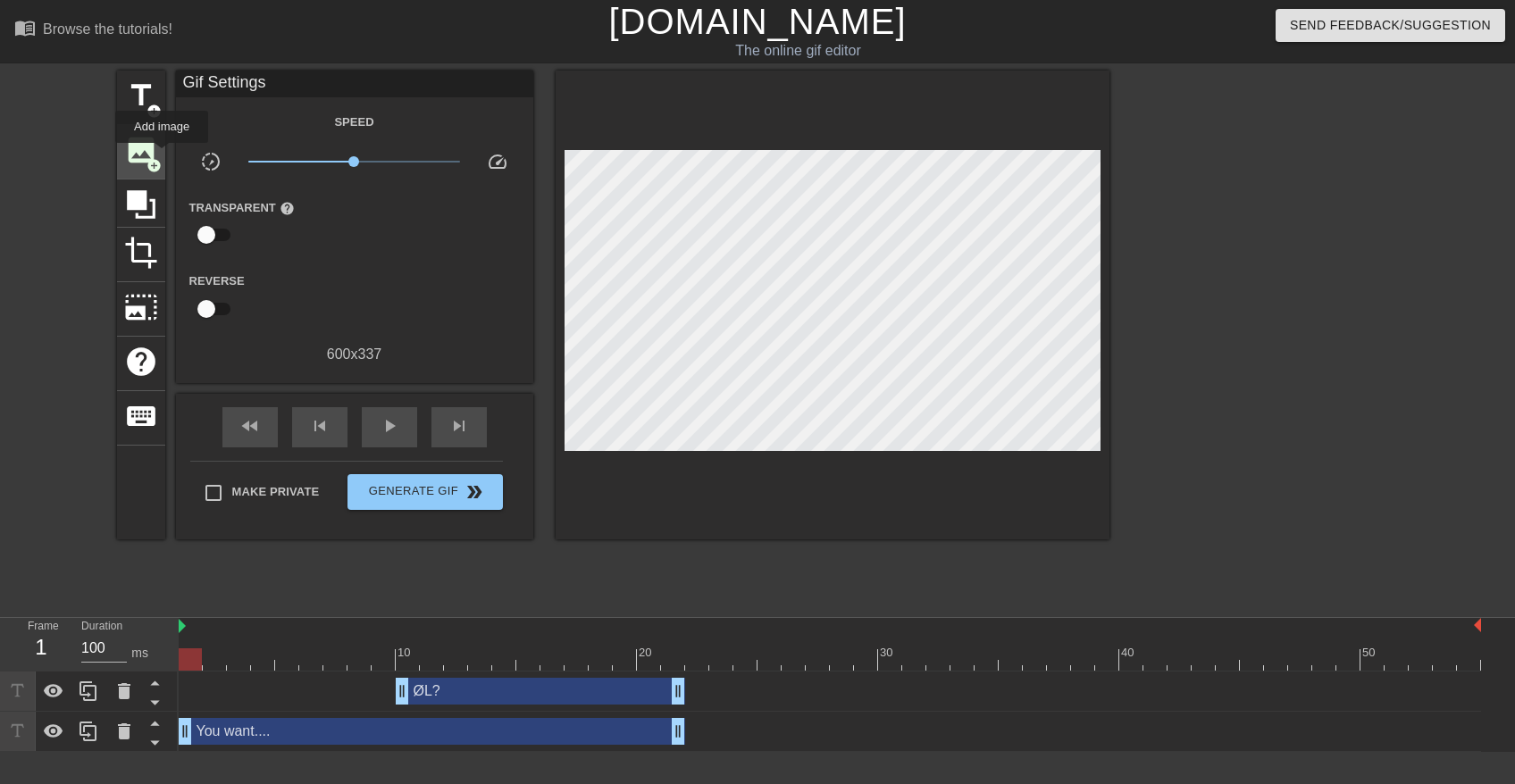
click at [161, 155] on div "image add_circle" at bounding box center [141, 151] width 49 height 54
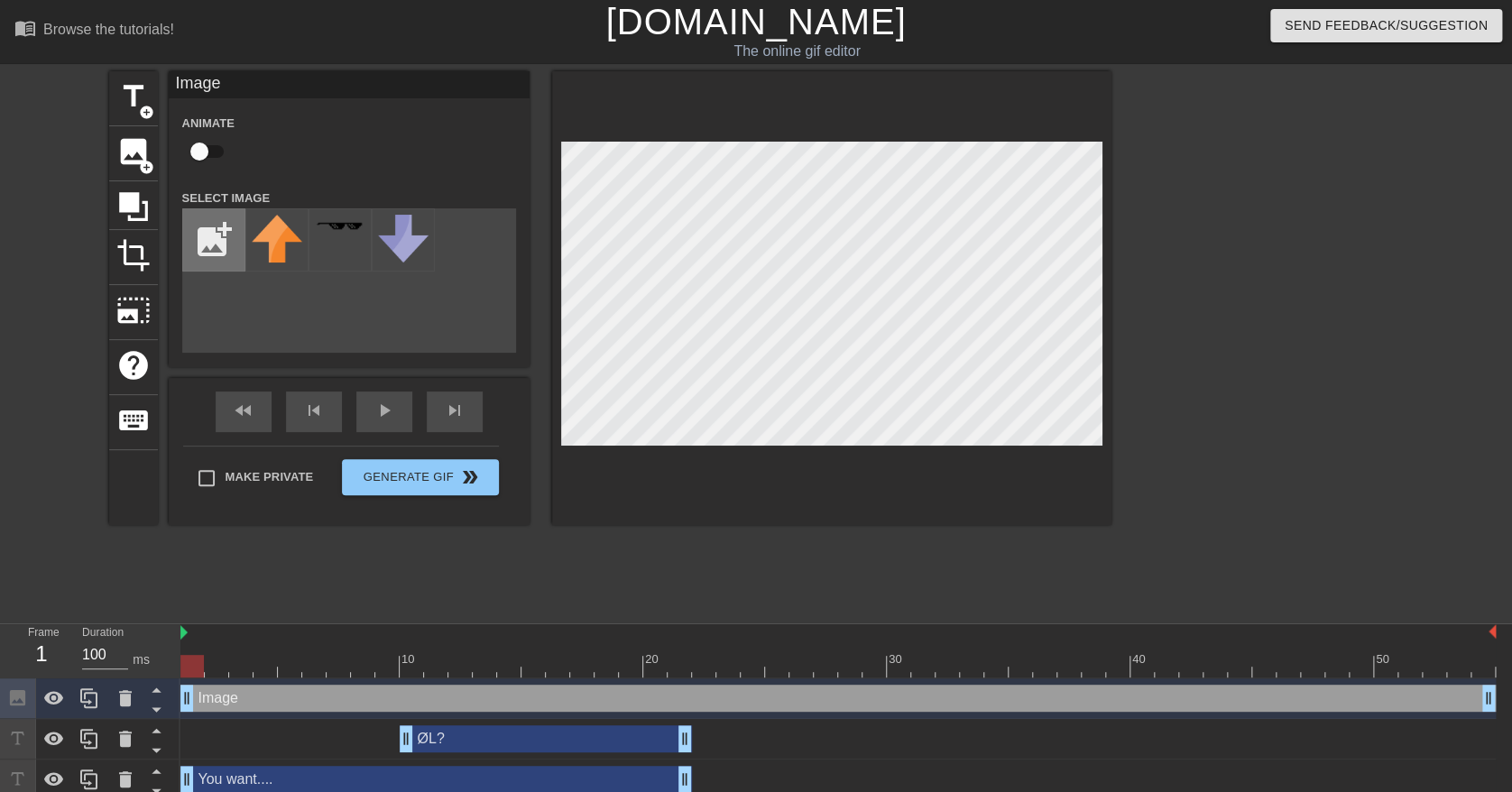
click at [224, 228] on input "file" at bounding box center [214, 240] width 61 height 61
click at [216, 229] on input "file" at bounding box center [214, 240] width 61 height 61
type input "C:\fakepath\smile.png"
click at [269, 245] on div at bounding box center [277, 240] width 63 height 63
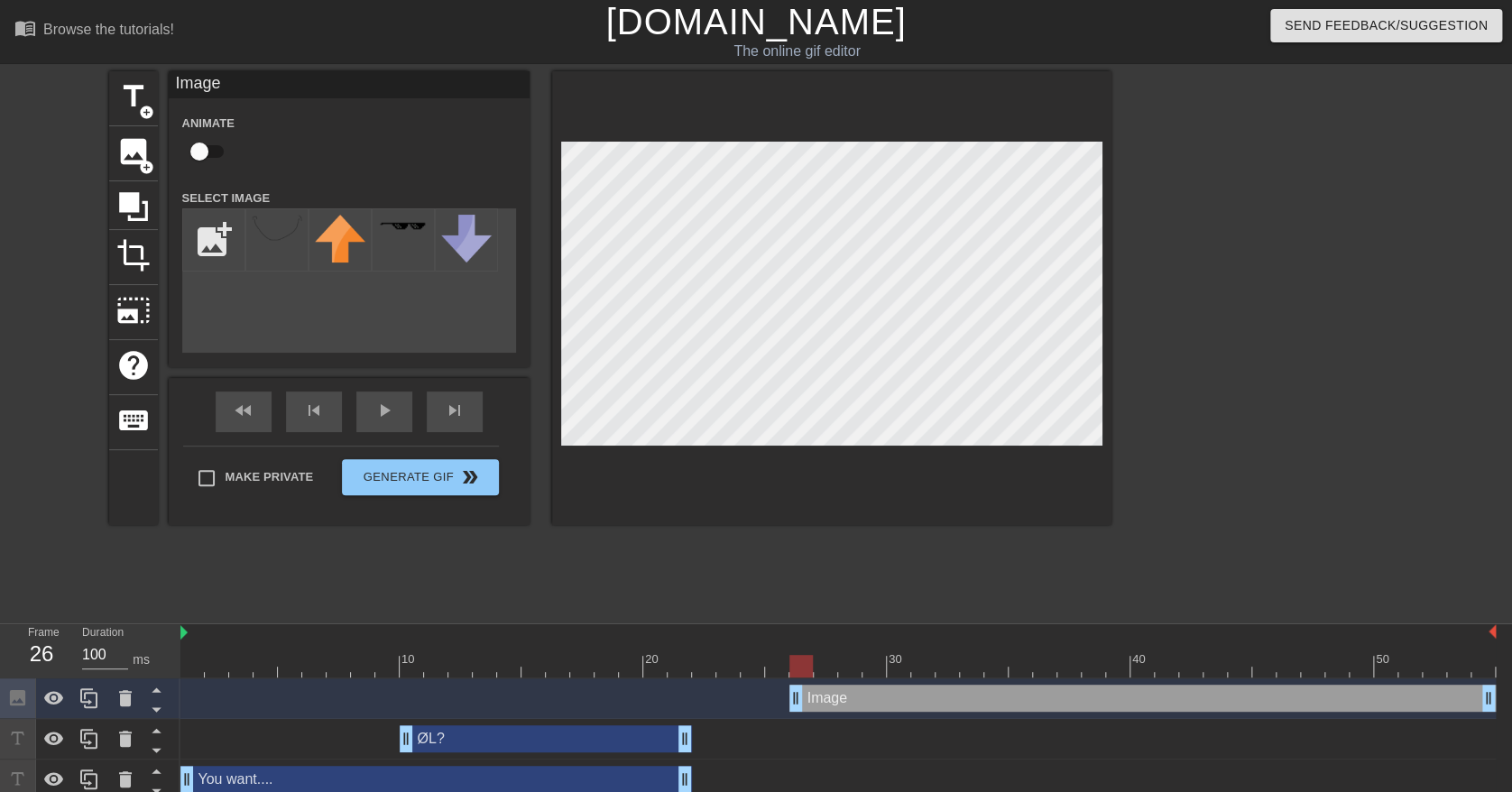
drag, startPoint x: 189, startPoint y: 691, endPoint x: 801, endPoint y: 704, distance: 612.1
click at [211, 146] on input "checkbox" at bounding box center [199, 151] width 103 height 34
checkbox input "true"
click at [825, 661] on div at bounding box center [838, 666] width 1316 height 22
click at [855, 662] on div at bounding box center [838, 666] width 1316 height 22
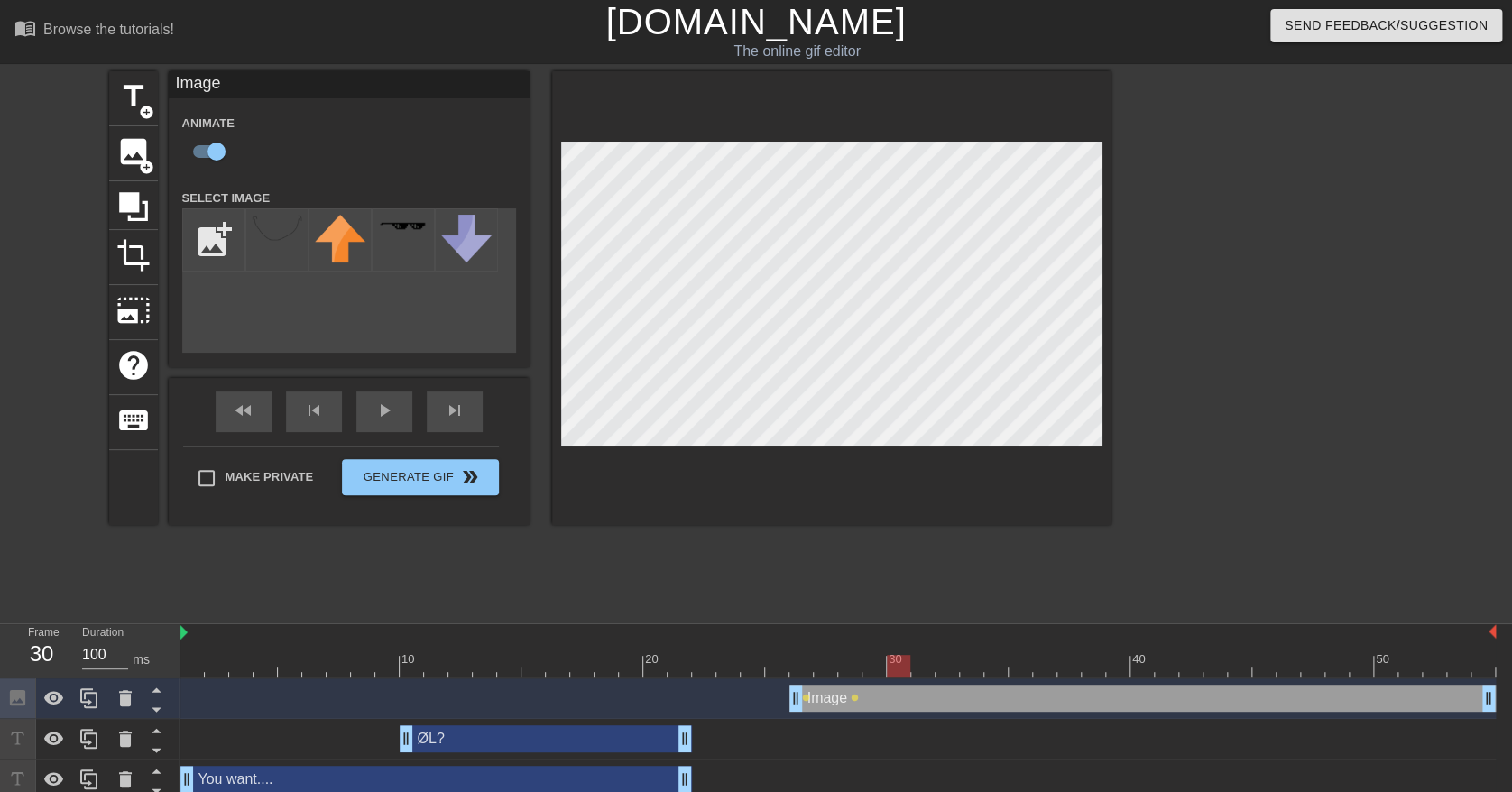
click at [901, 665] on div at bounding box center [838, 666] width 1316 height 22
click at [946, 666] on div at bounding box center [838, 666] width 1316 height 22
click at [991, 672] on div at bounding box center [838, 666] width 1316 height 22
click at [1043, 662] on div at bounding box center [838, 666] width 1316 height 22
click at [1069, 665] on div at bounding box center [838, 666] width 1316 height 22
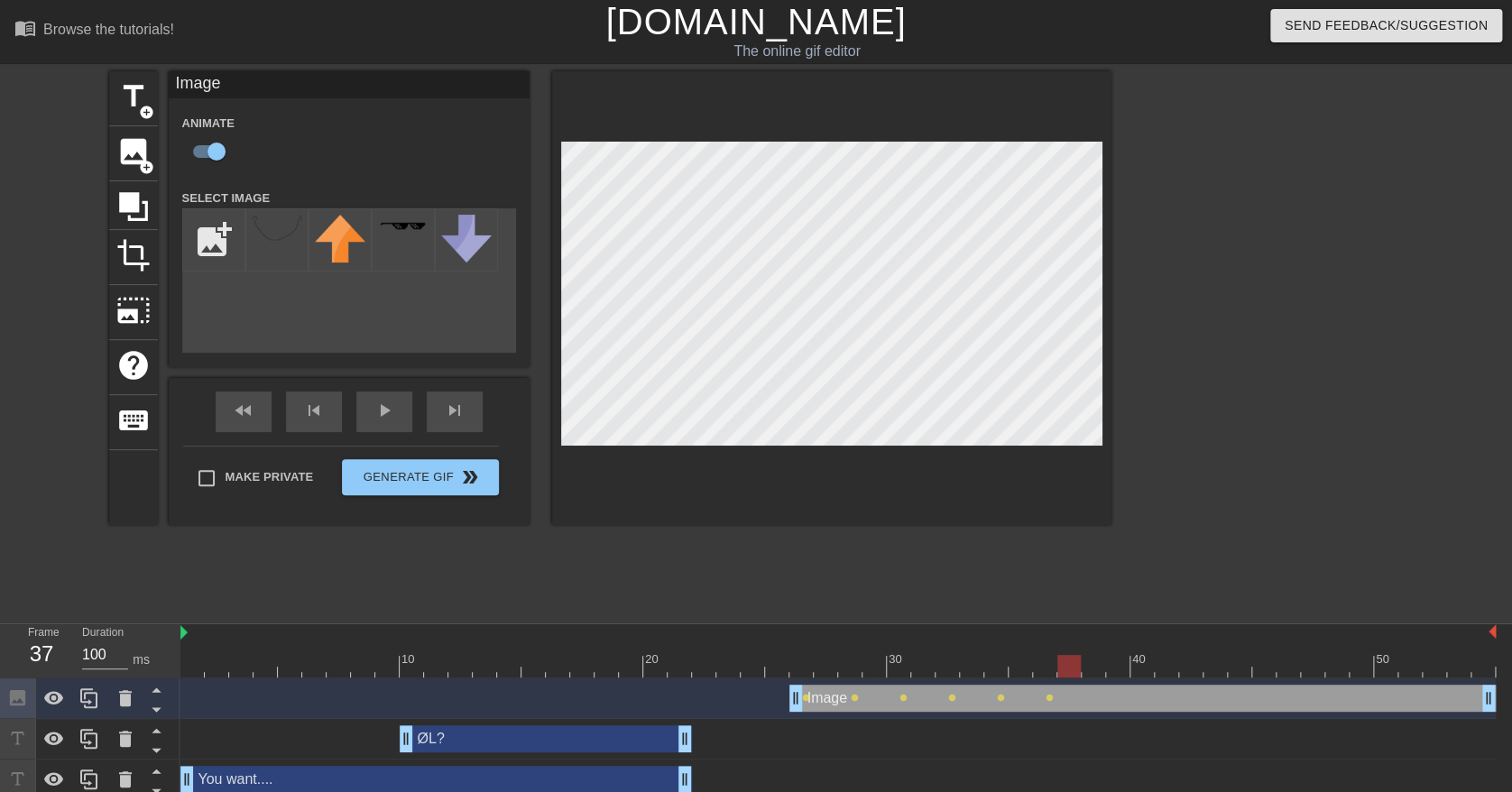
click at [1103, 673] on div at bounding box center [838, 666] width 1316 height 22
click at [1141, 673] on div at bounding box center [838, 666] width 1316 height 22
click at [1171, 674] on div at bounding box center [838, 666] width 1316 height 22
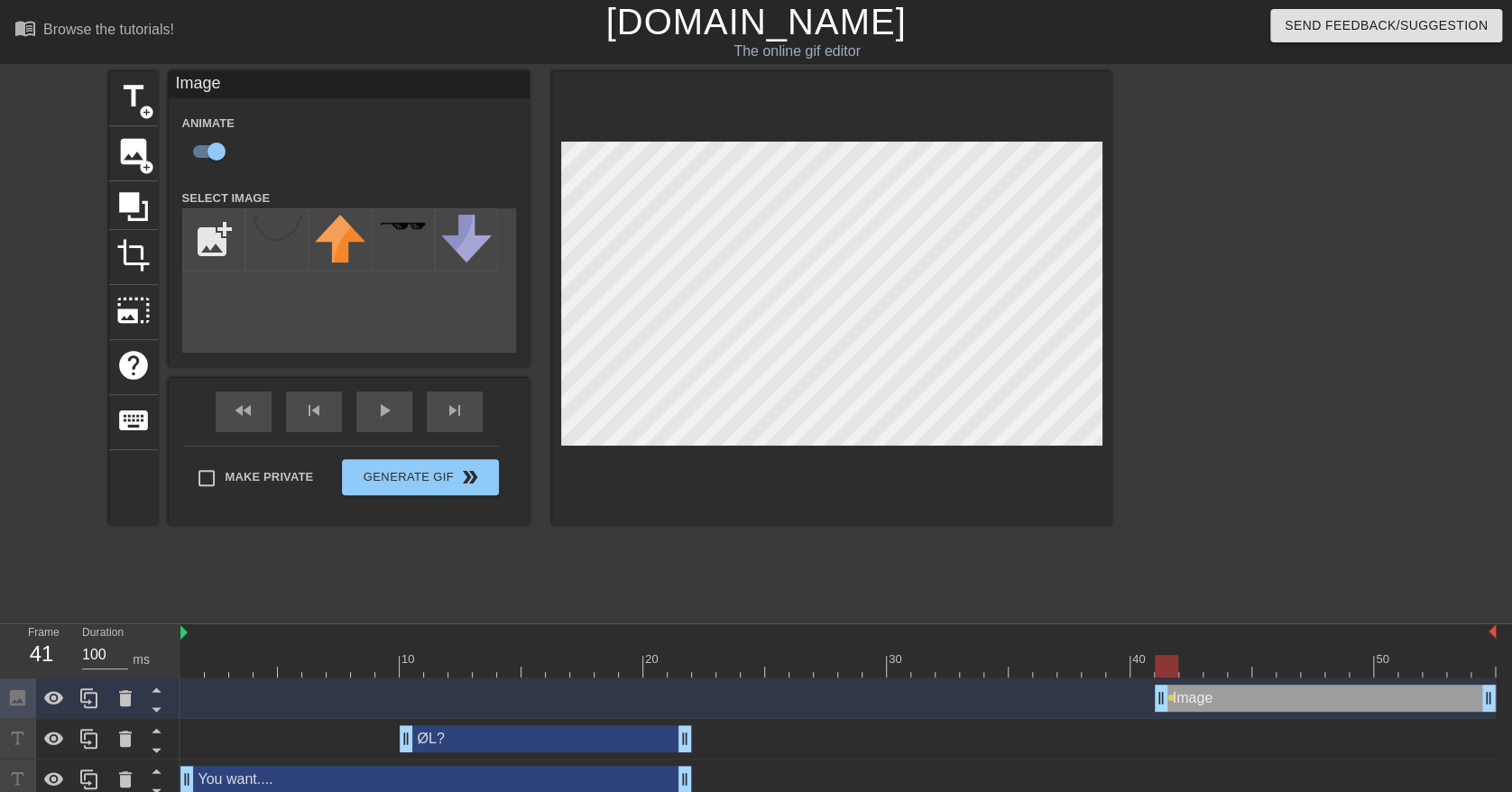
drag, startPoint x: 798, startPoint y: 700, endPoint x: 1171, endPoint y: 708, distance: 373.1
click at [1191, 662] on div at bounding box center [838, 666] width 1316 height 22
click at [1213, 672] on div at bounding box center [838, 666] width 1316 height 22
click at [1241, 672] on div at bounding box center [838, 666] width 1316 height 22
click at [1257, 672] on div at bounding box center [838, 666] width 1316 height 22
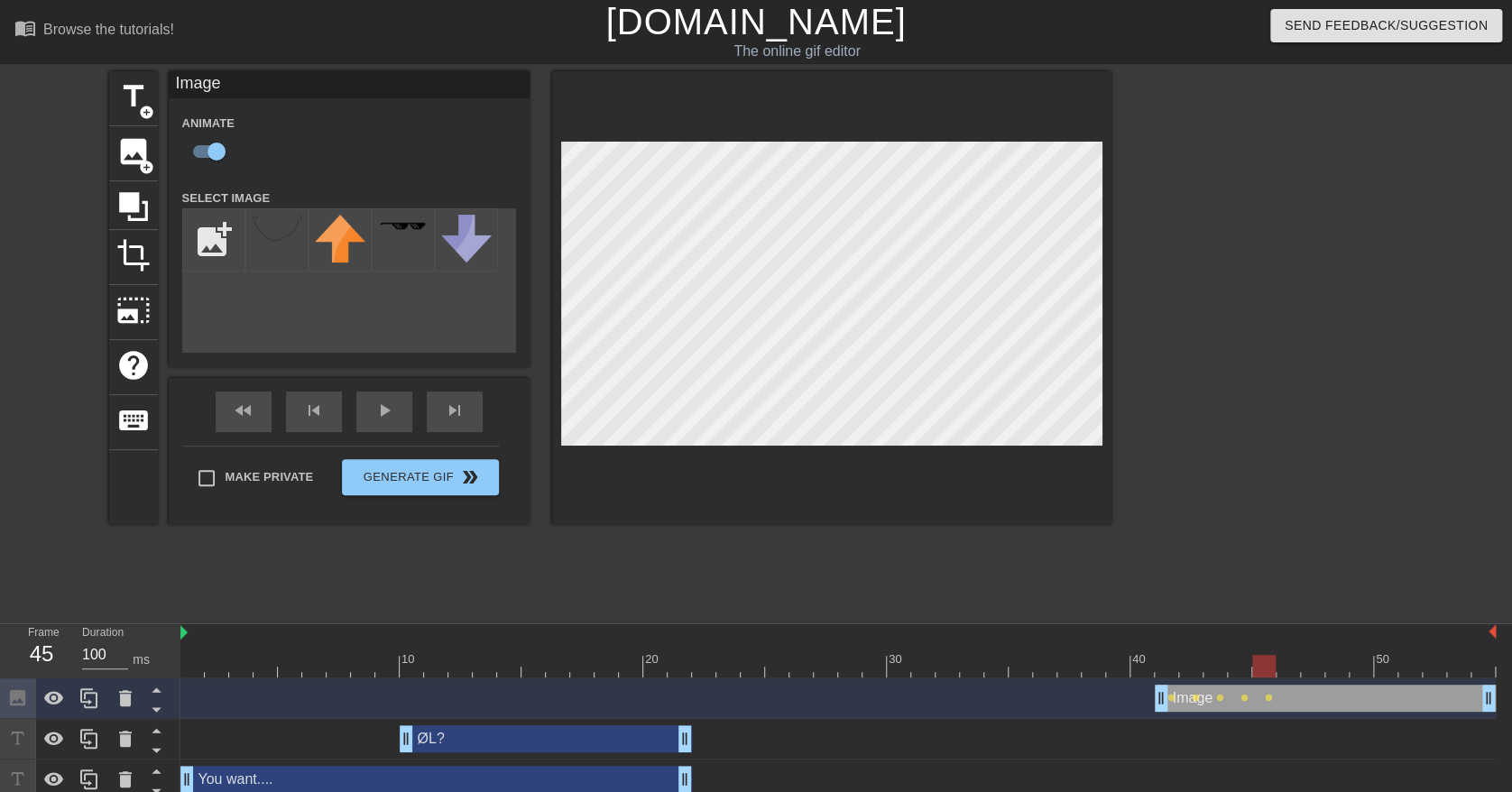
click at [1292, 670] on div at bounding box center [838, 666] width 1316 height 22
click at [1305, 670] on div at bounding box center [838, 666] width 1316 height 22
click at [1360, 662] on div at bounding box center [838, 666] width 1316 height 22
click at [1342, 663] on div at bounding box center [838, 666] width 1316 height 22
click at [1392, 671] on div at bounding box center [838, 666] width 1316 height 22
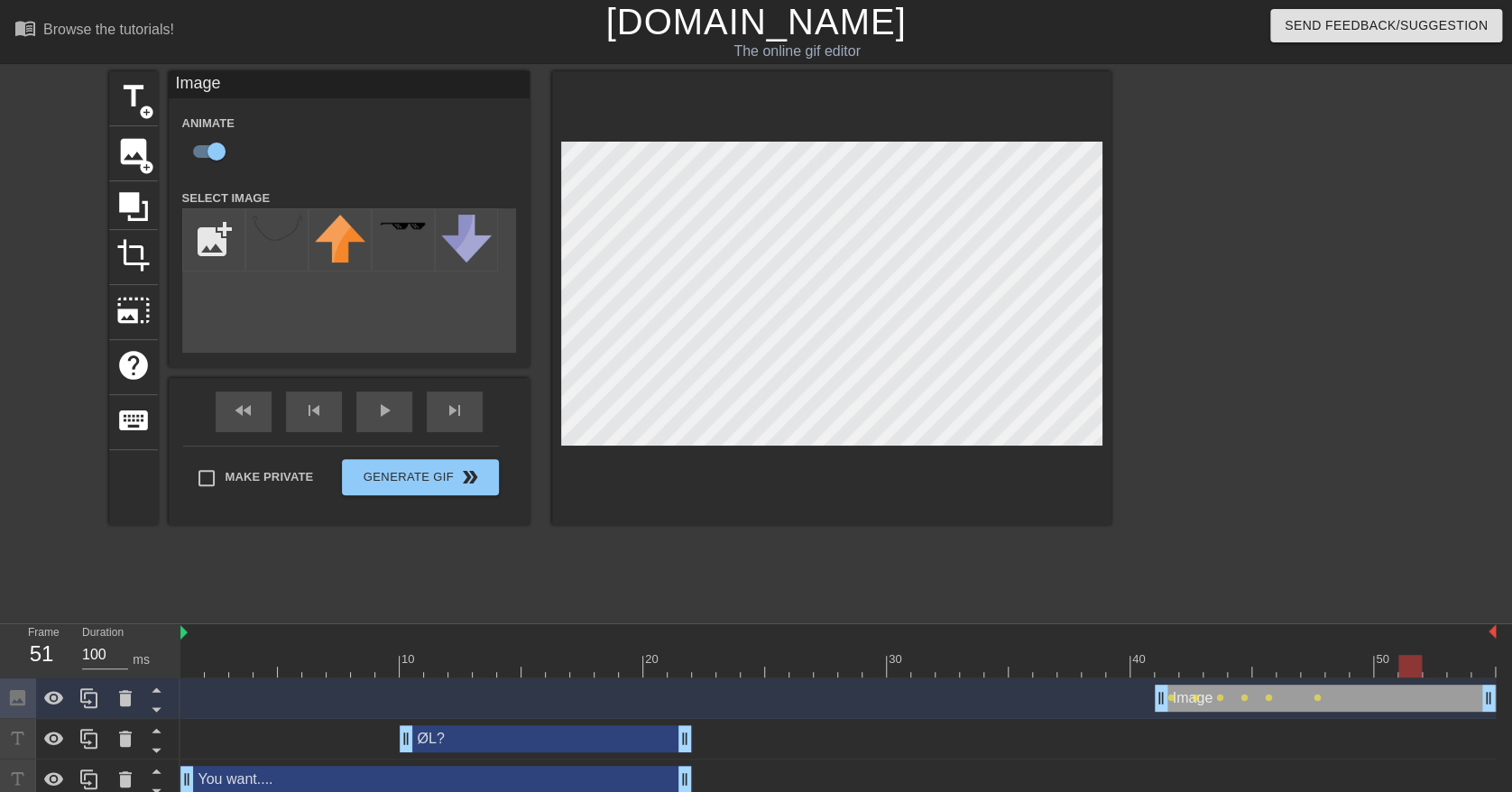
click at [1410, 670] on div at bounding box center [838, 666] width 1316 height 22
click at [1439, 670] on div at bounding box center [838, 666] width 1316 height 22
drag, startPoint x: 1471, startPoint y: 673, endPoint x: 1481, endPoint y: 675, distance: 10.2
click at [1472, 673] on div at bounding box center [838, 666] width 1316 height 22
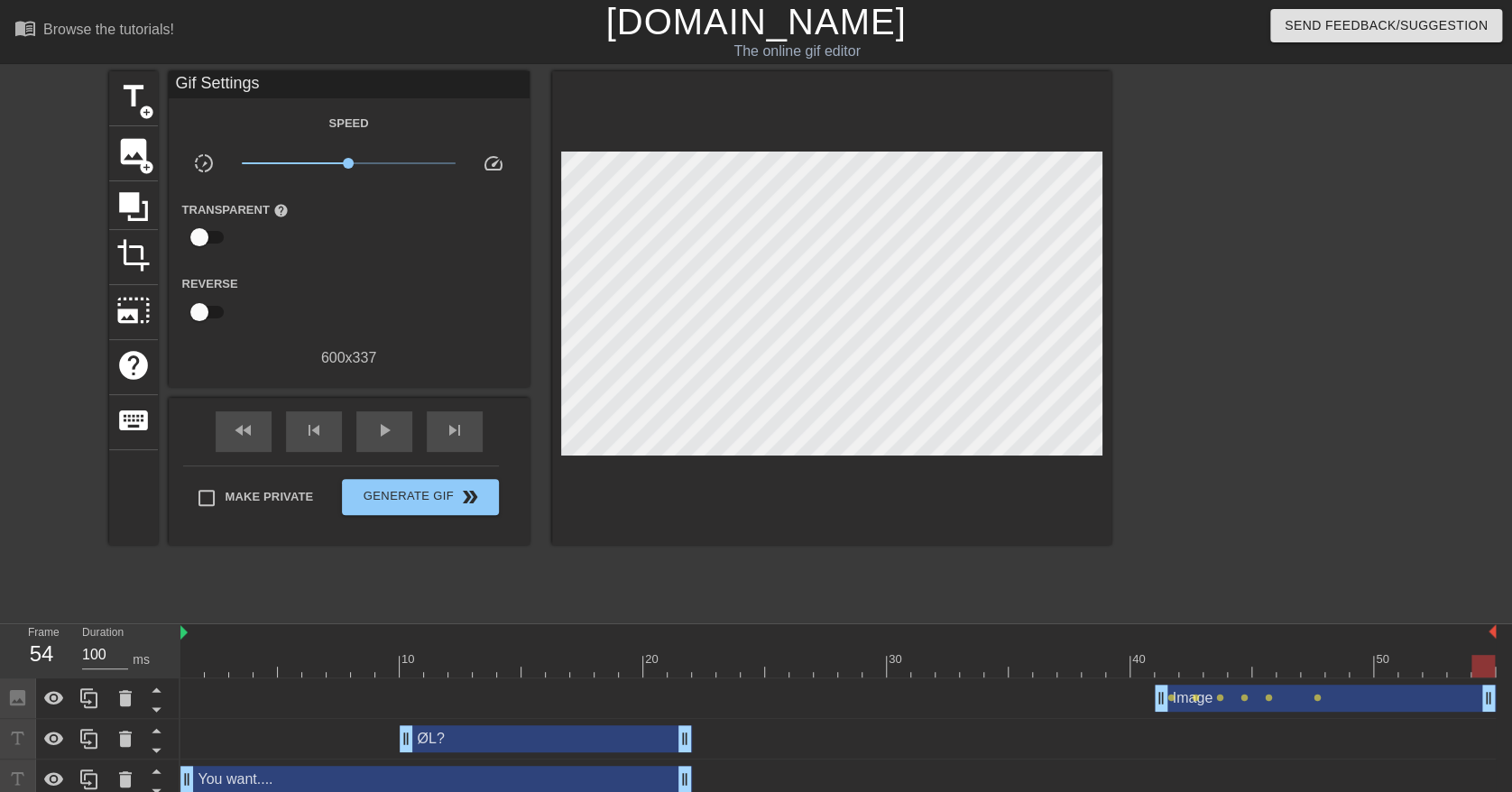
click at [397, 400] on div "fast_rewind skip_previous play_arrow skip_next" at bounding box center [348, 431] width 294 height 68
click at [388, 422] on span "play_arrow" at bounding box center [384, 430] width 21 height 21
click at [390, 438] on span "pause" at bounding box center [384, 430] width 21 height 21
click at [1216, 701] on span "lens" at bounding box center [1220, 698] width 8 height 8
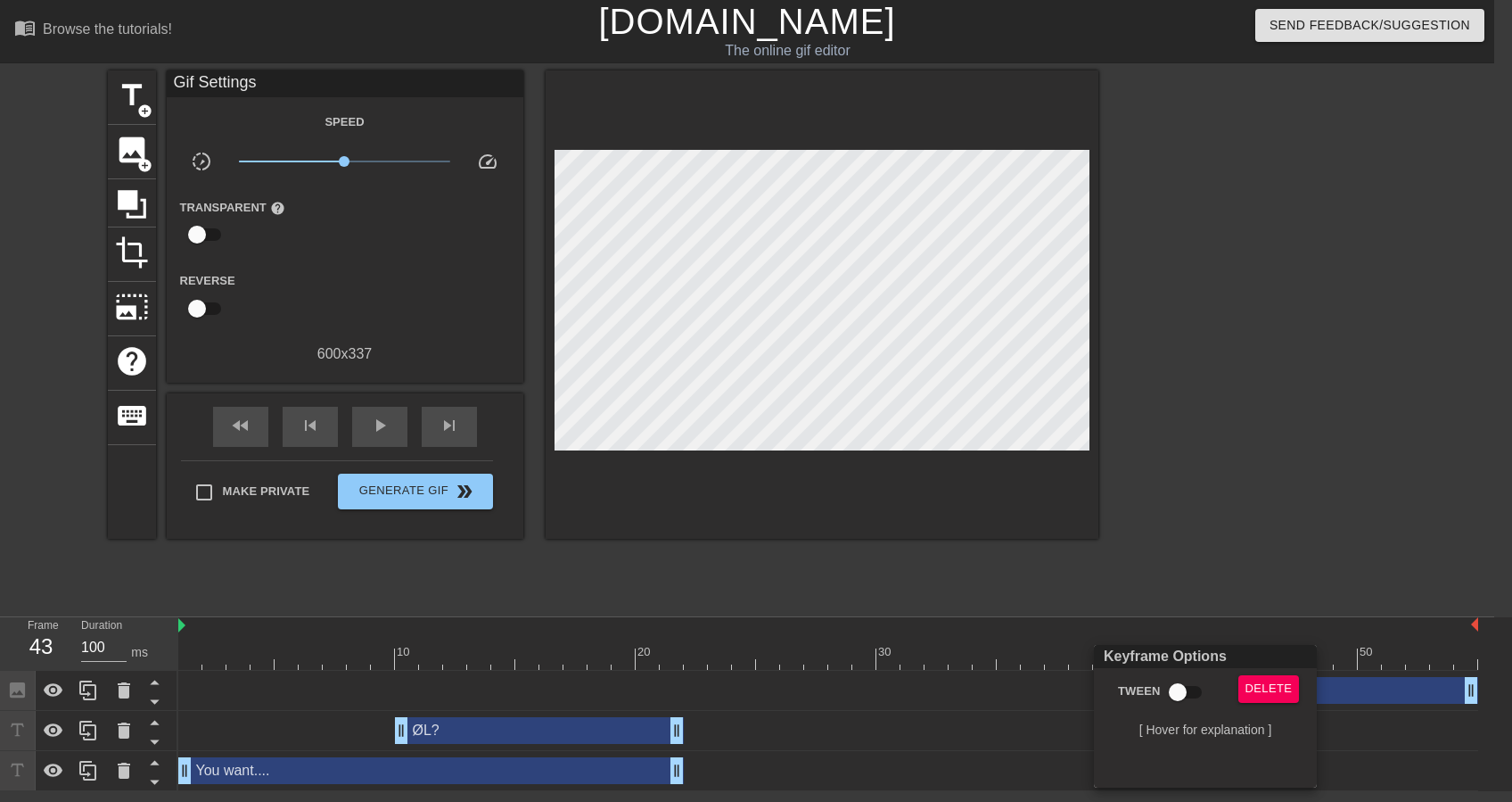
click at [1427, 745] on div at bounding box center [756, 401] width 1512 height 802
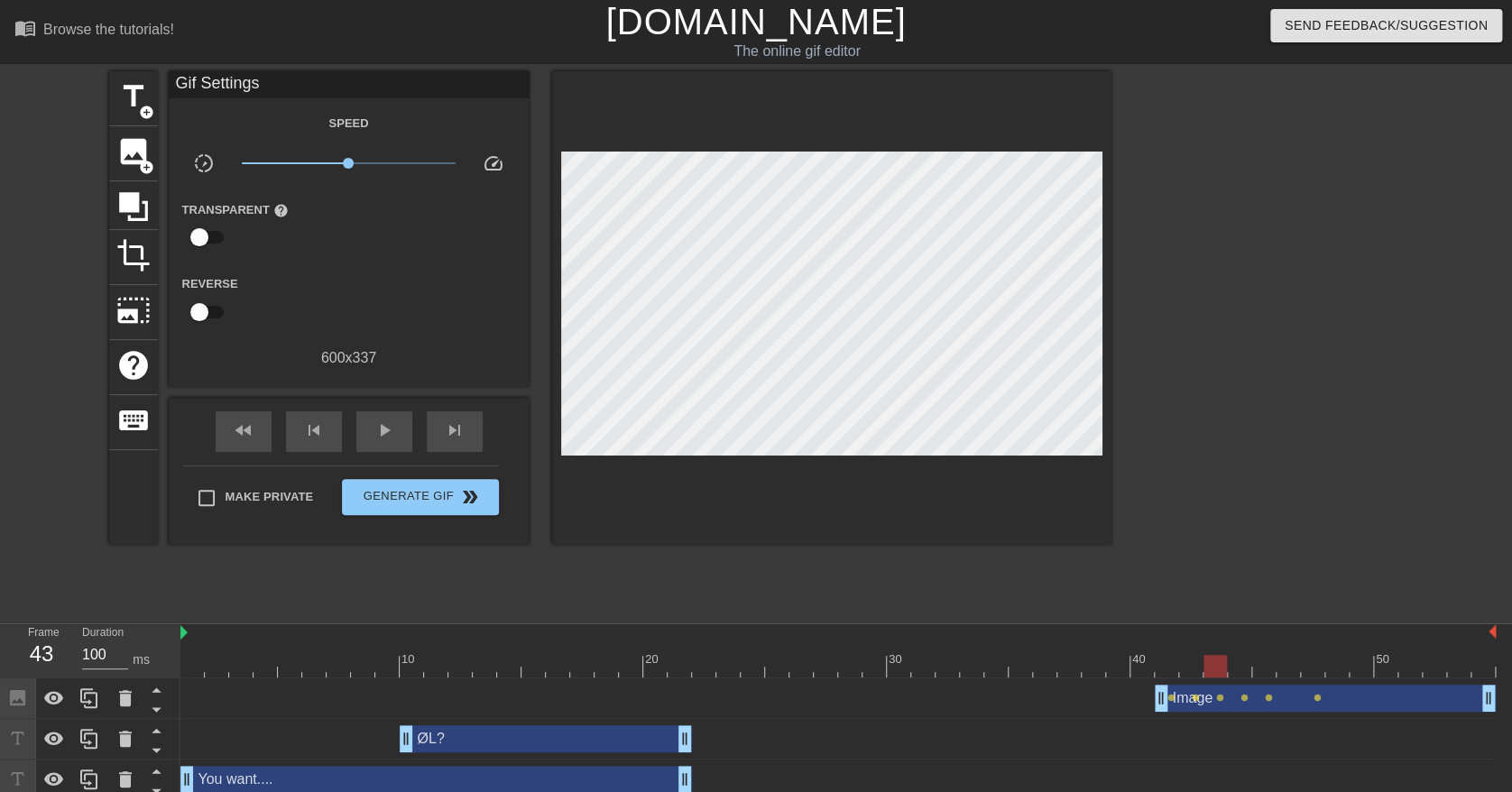
click at [1390, 693] on div "Image drag_handle drag_handle" at bounding box center [1326, 698] width 341 height 27
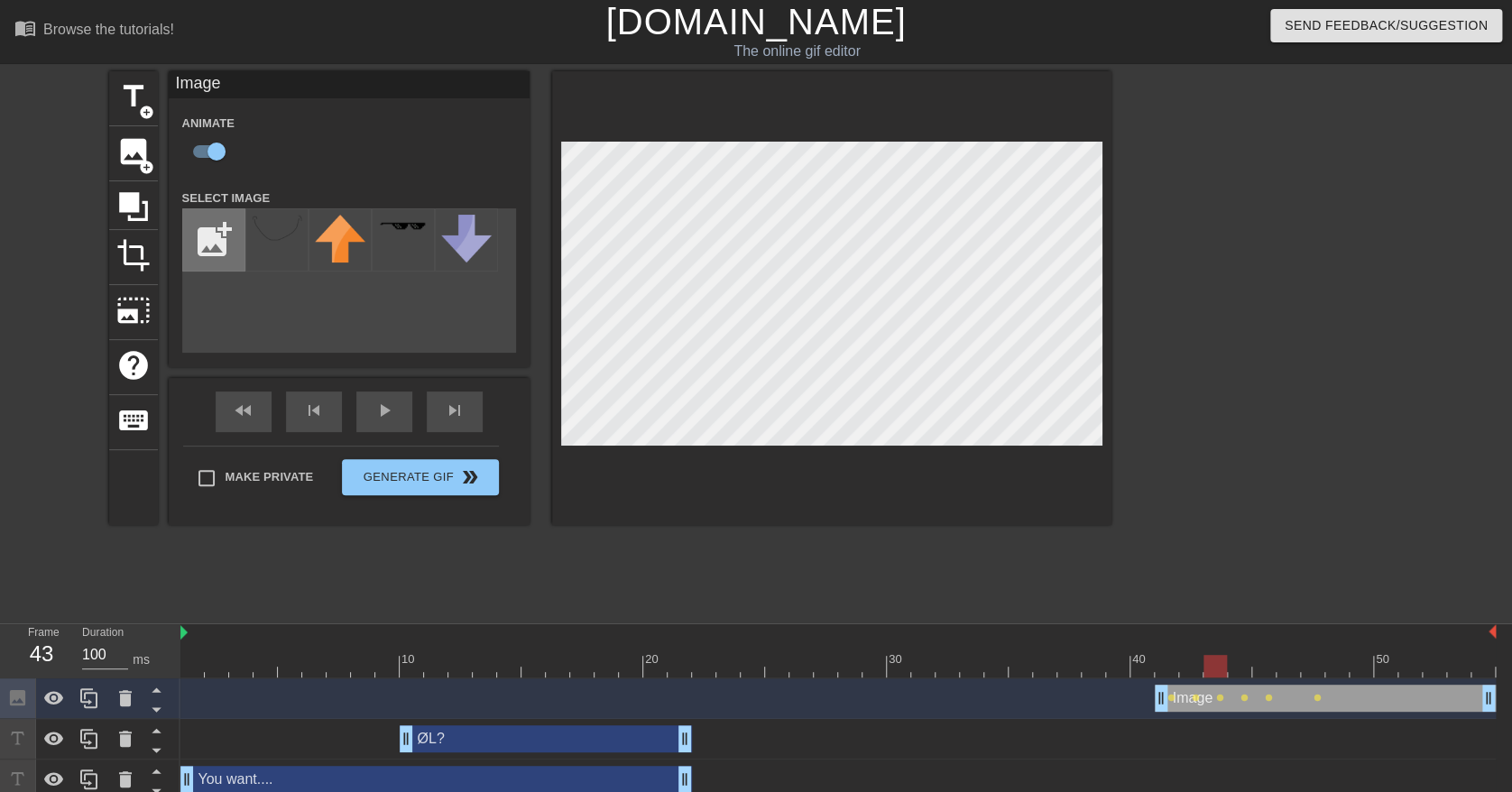
click at [227, 240] on input "file" at bounding box center [214, 240] width 61 height 61
type input "C:\fakepath\smile2.png"
click at [271, 245] on img at bounding box center [277, 230] width 51 height 31
click at [1170, 672] on div at bounding box center [838, 666] width 1316 height 22
click at [1185, 665] on div at bounding box center [838, 666] width 1316 height 22
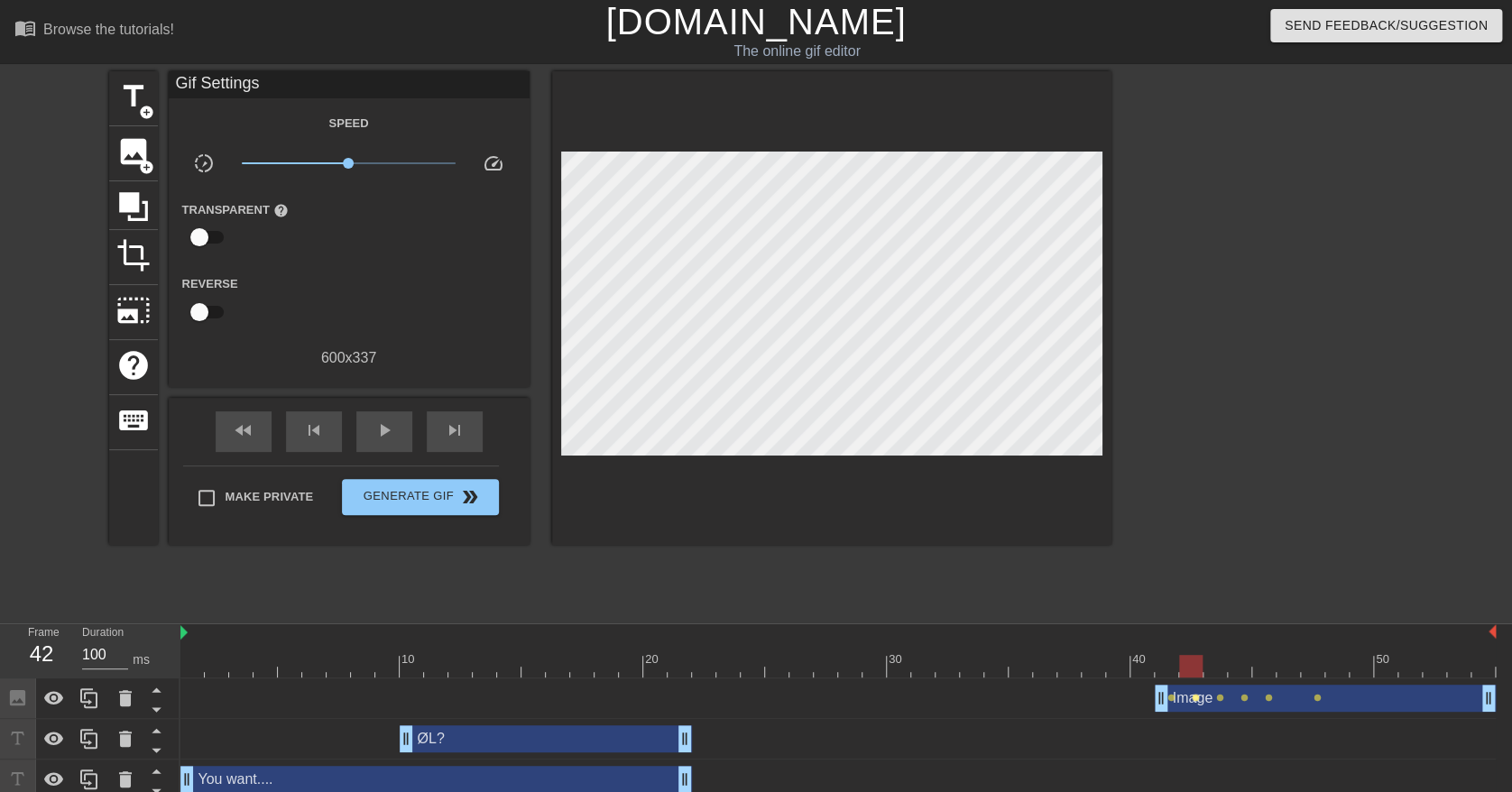
click at [1194, 699] on span "lens" at bounding box center [1195, 698] width 8 height 8
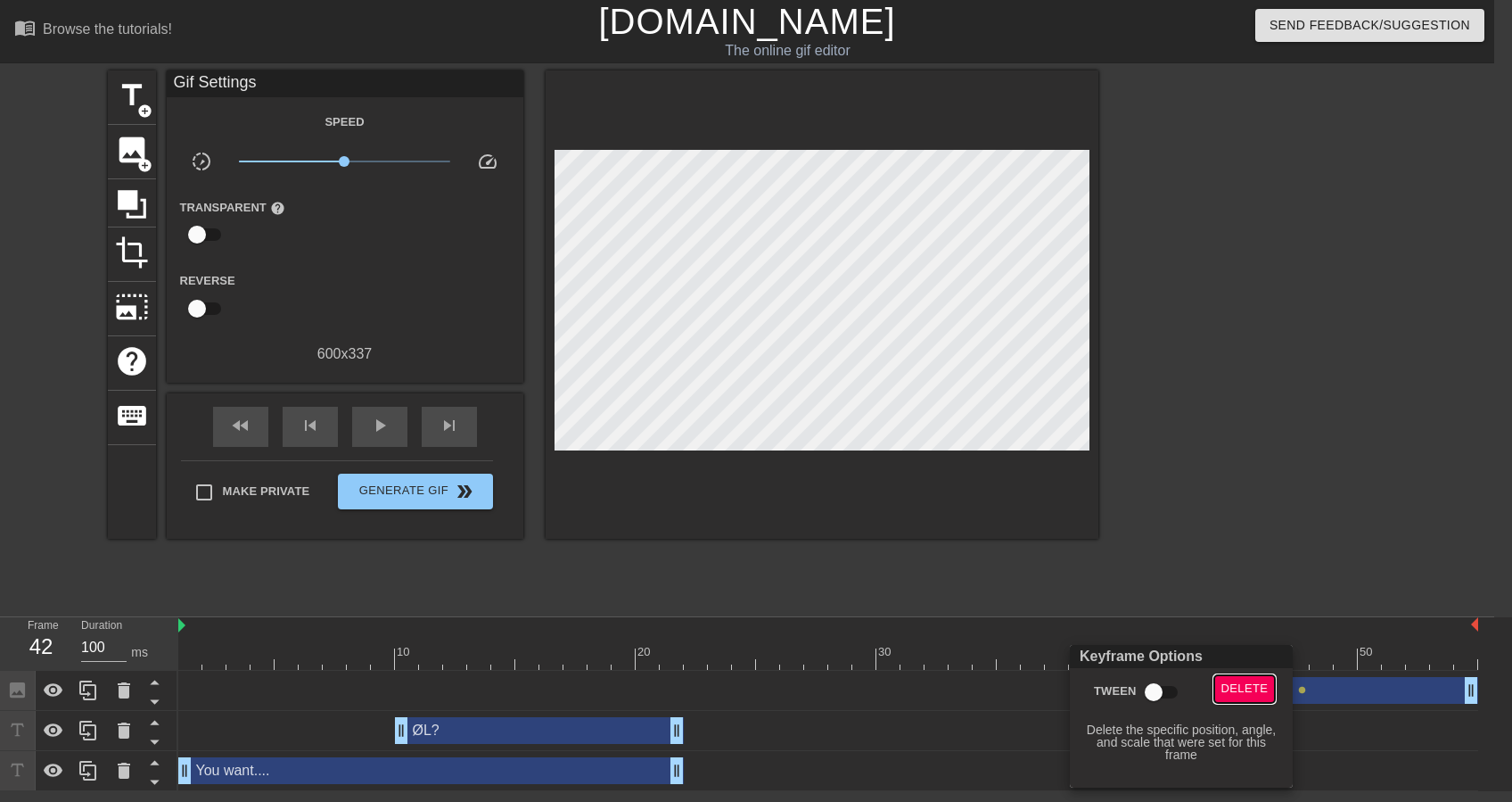
click at [1255, 686] on span "Delete" at bounding box center [1245, 688] width 48 height 20
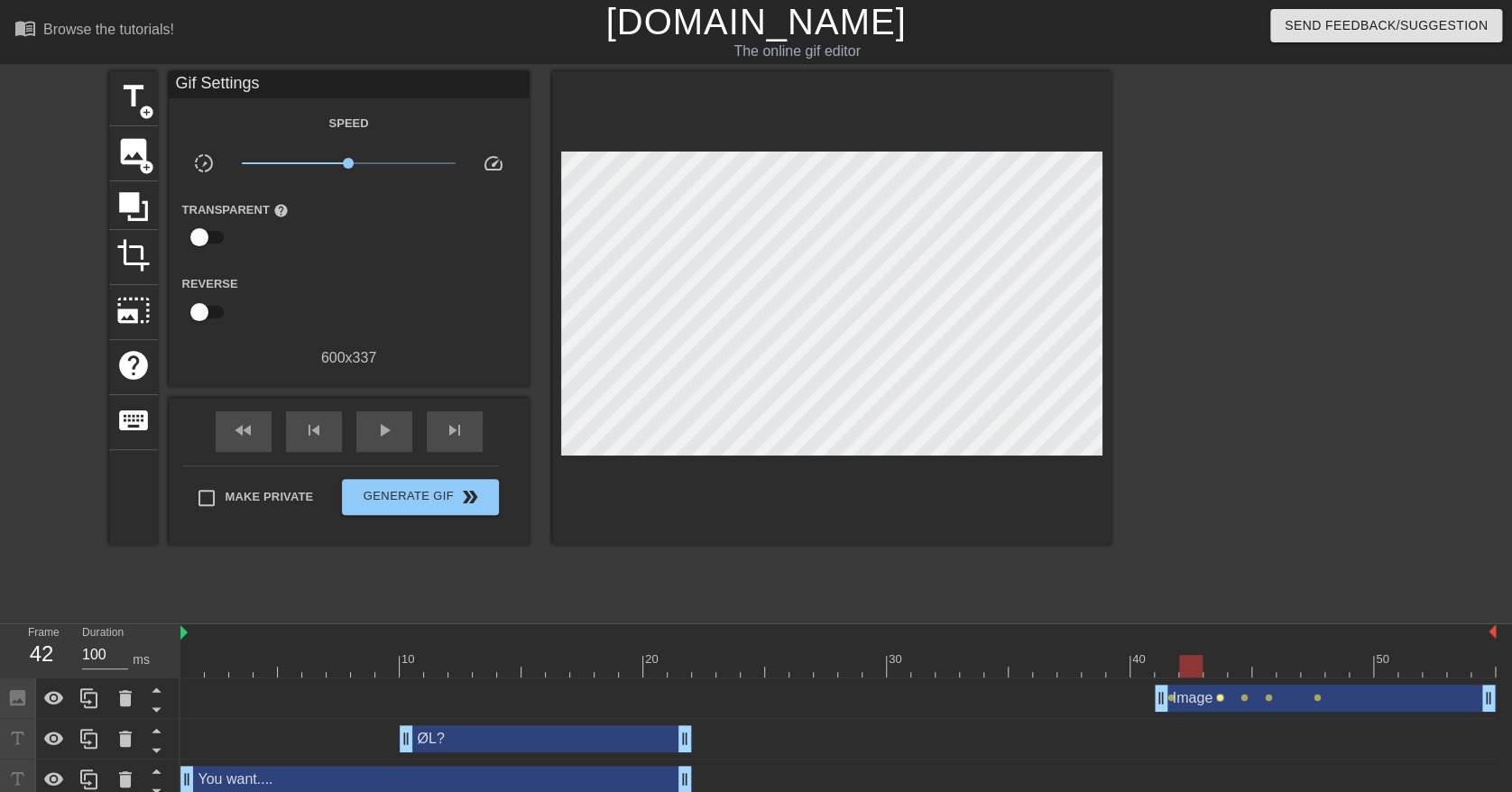
click at [1218, 698] on span "lens" at bounding box center [1220, 698] width 8 height 8
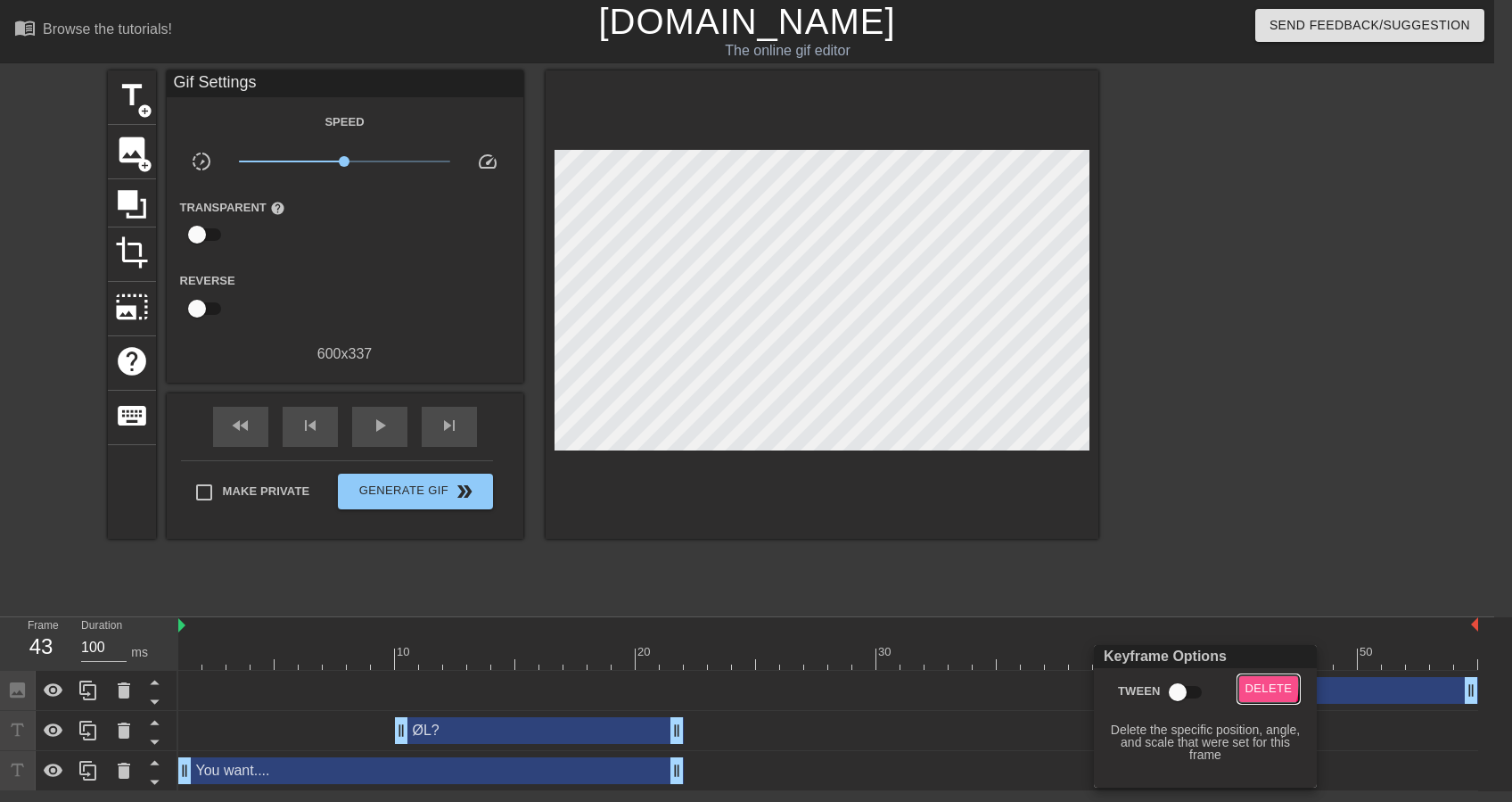
click at [1247, 685] on span "Delete" at bounding box center [1269, 688] width 48 height 20
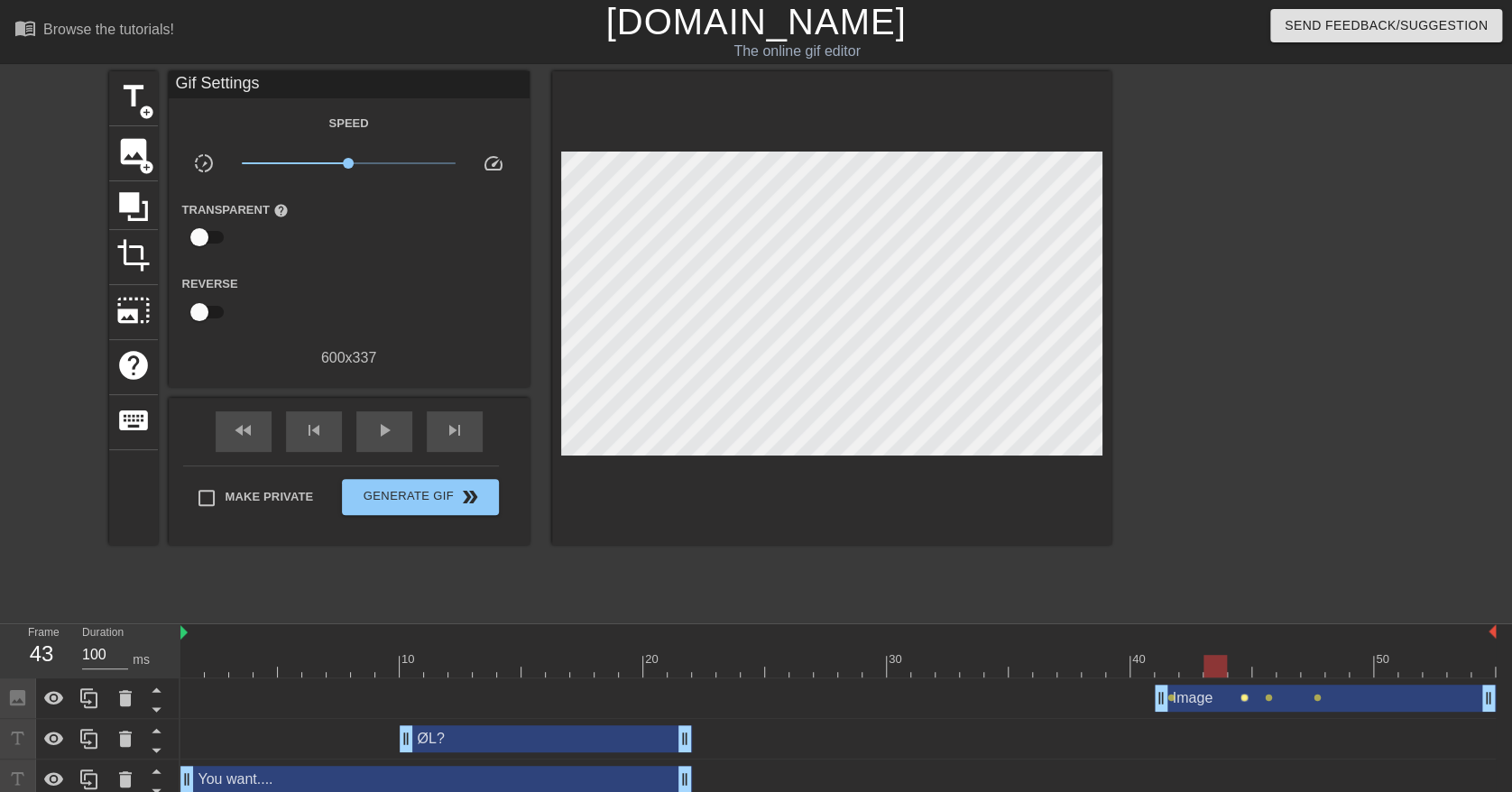
click at [1247, 698] on span "lens" at bounding box center [1244, 698] width 8 height 8
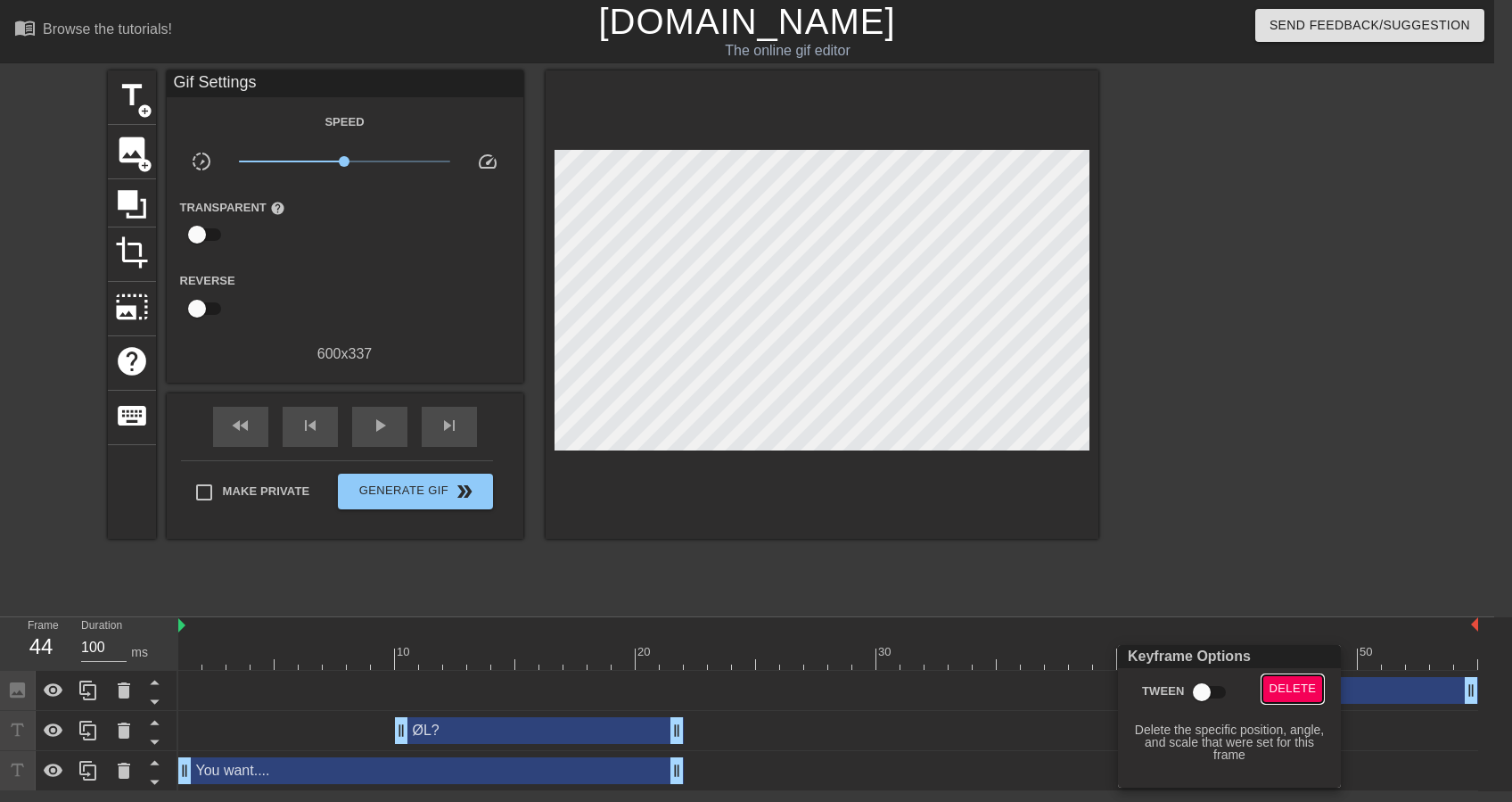
click at [1284, 681] on span "Delete" at bounding box center [1293, 688] width 48 height 20
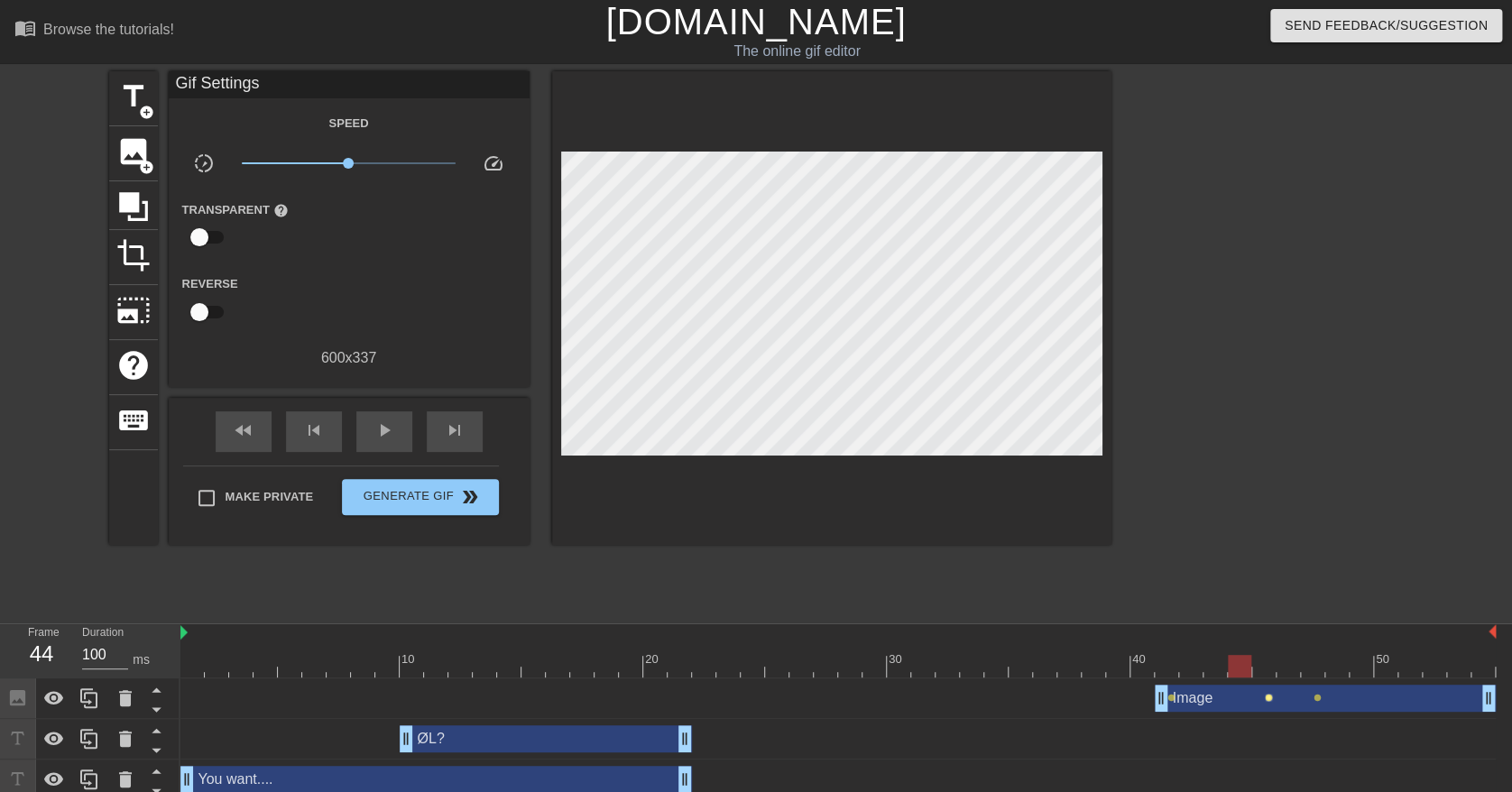
click at [1269, 699] on span "lens" at bounding box center [1268, 698] width 8 height 8
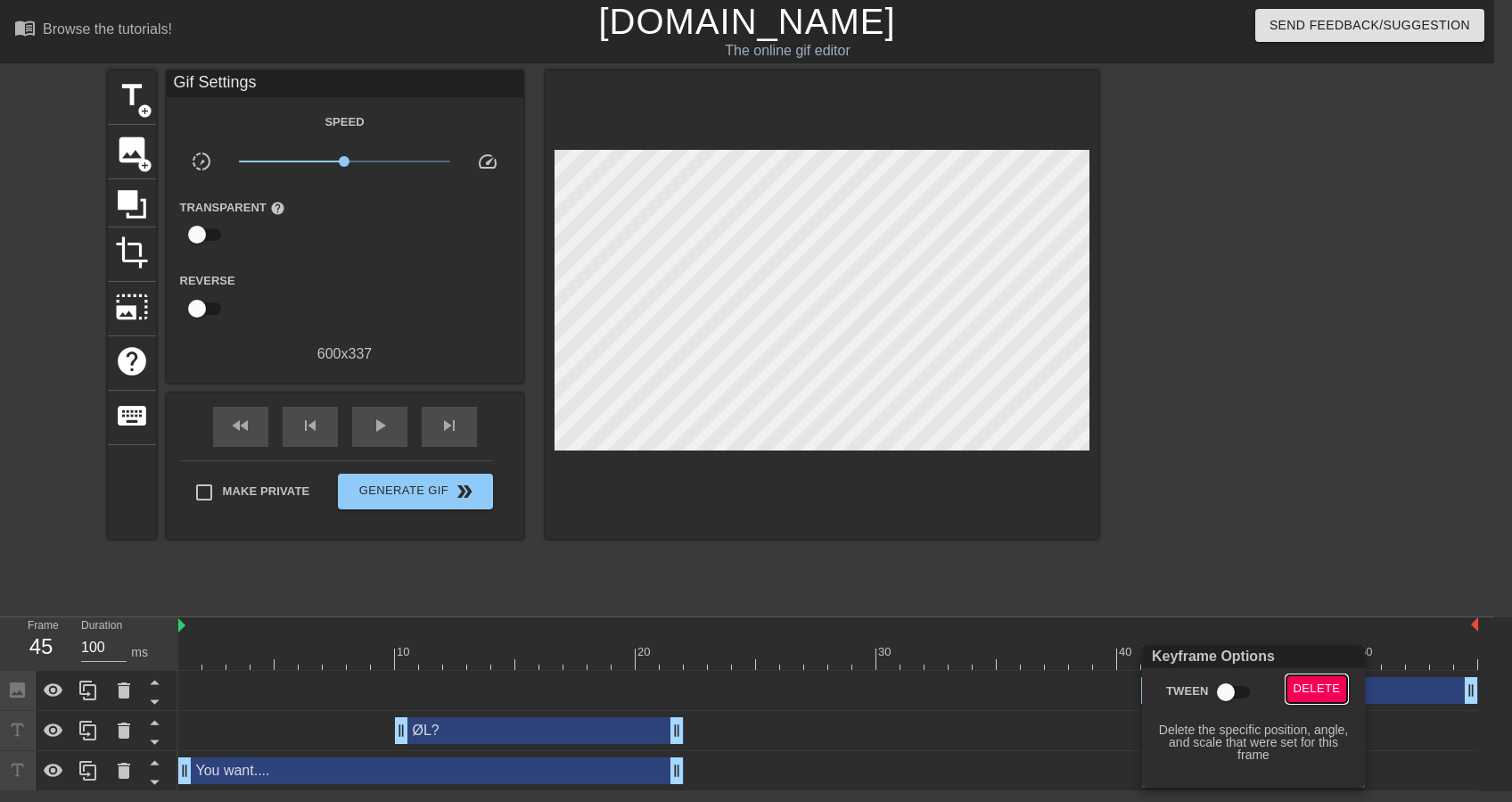
click at [1301, 687] on span "Delete" at bounding box center [1317, 688] width 48 height 20
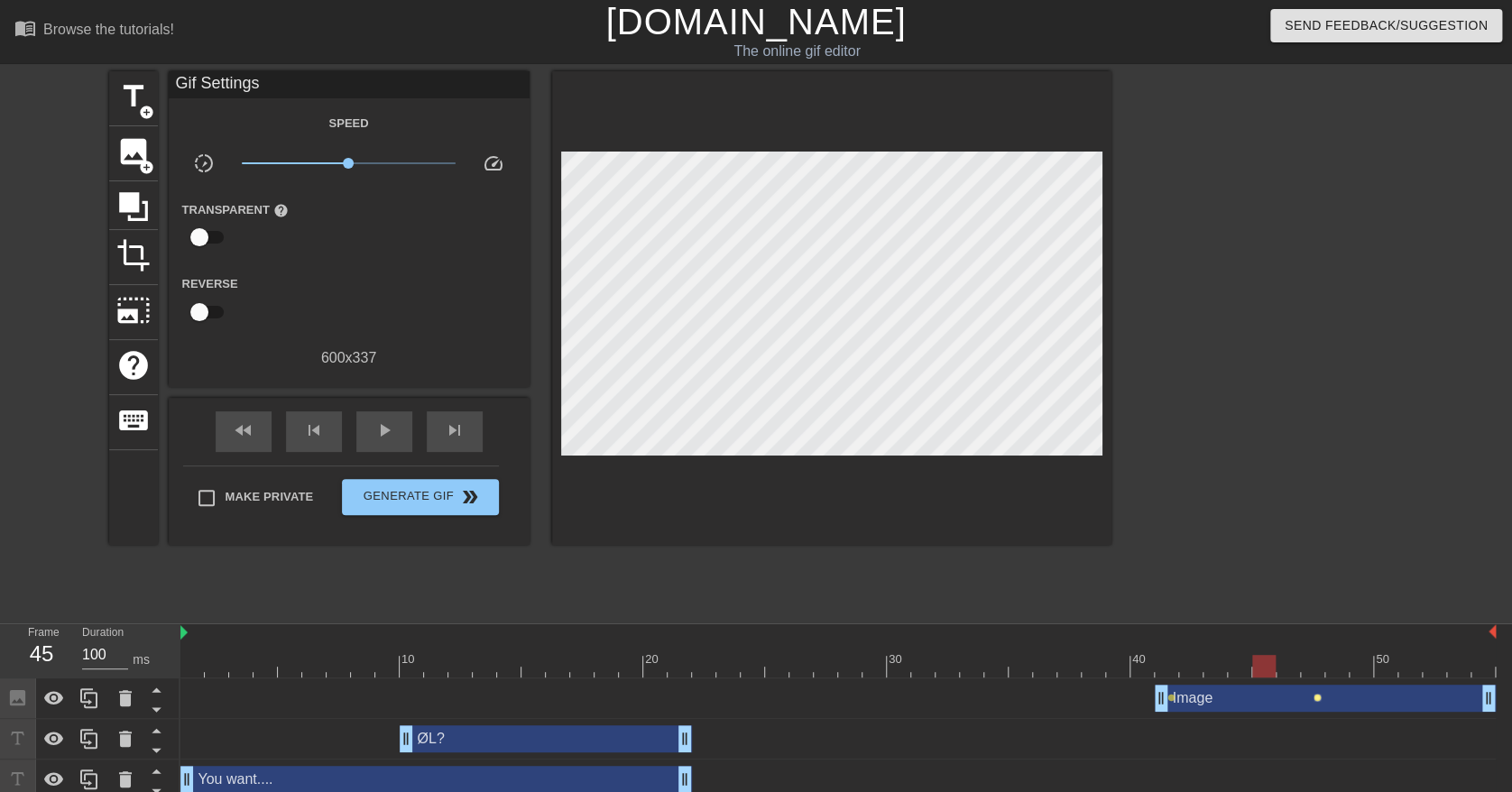
click at [1317, 697] on span "lens" at bounding box center [1317, 698] width 8 height 8
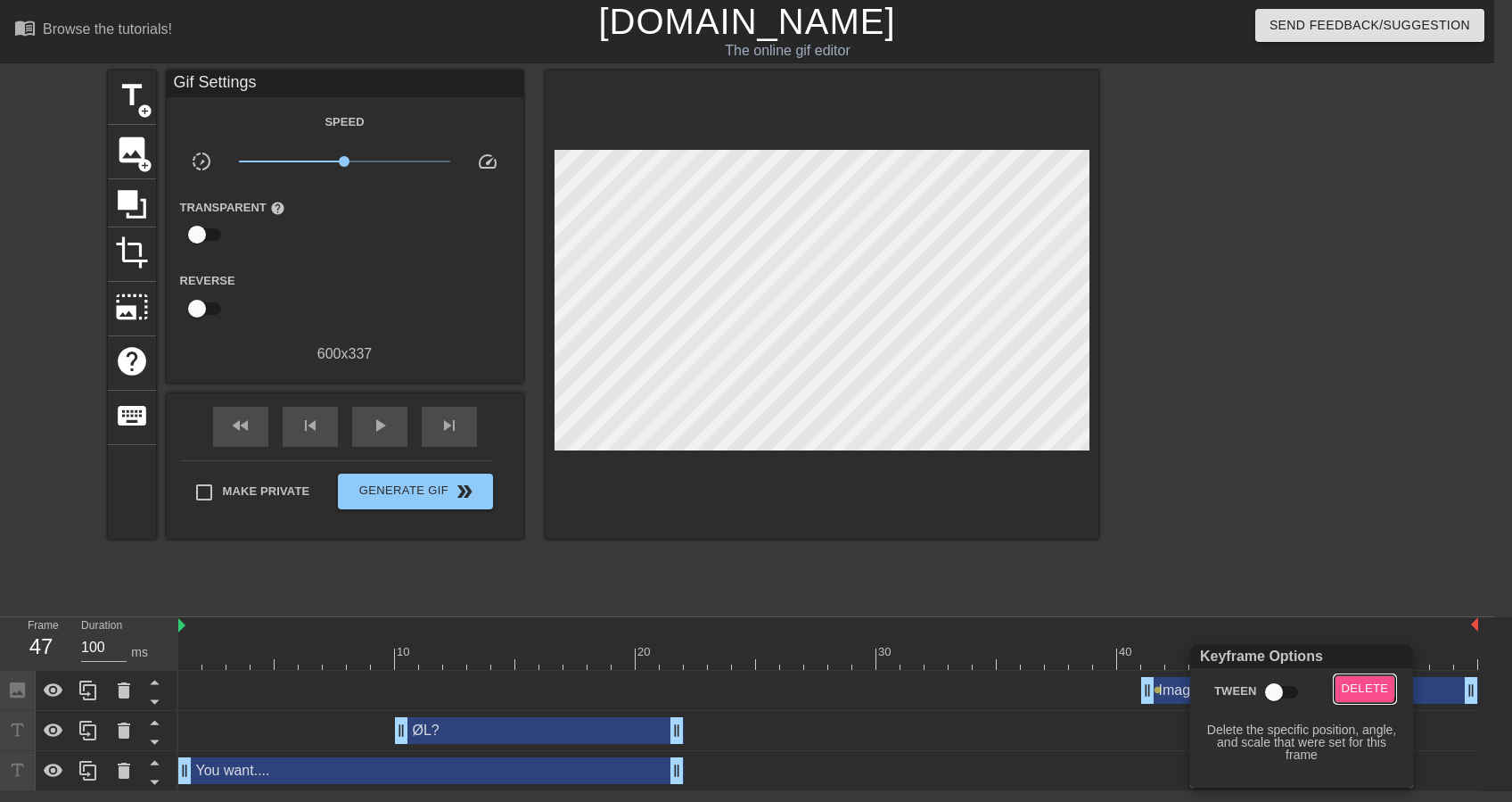
click at [1339, 681] on button "Delete" at bounding box center [1365, 688] width 61 height 27
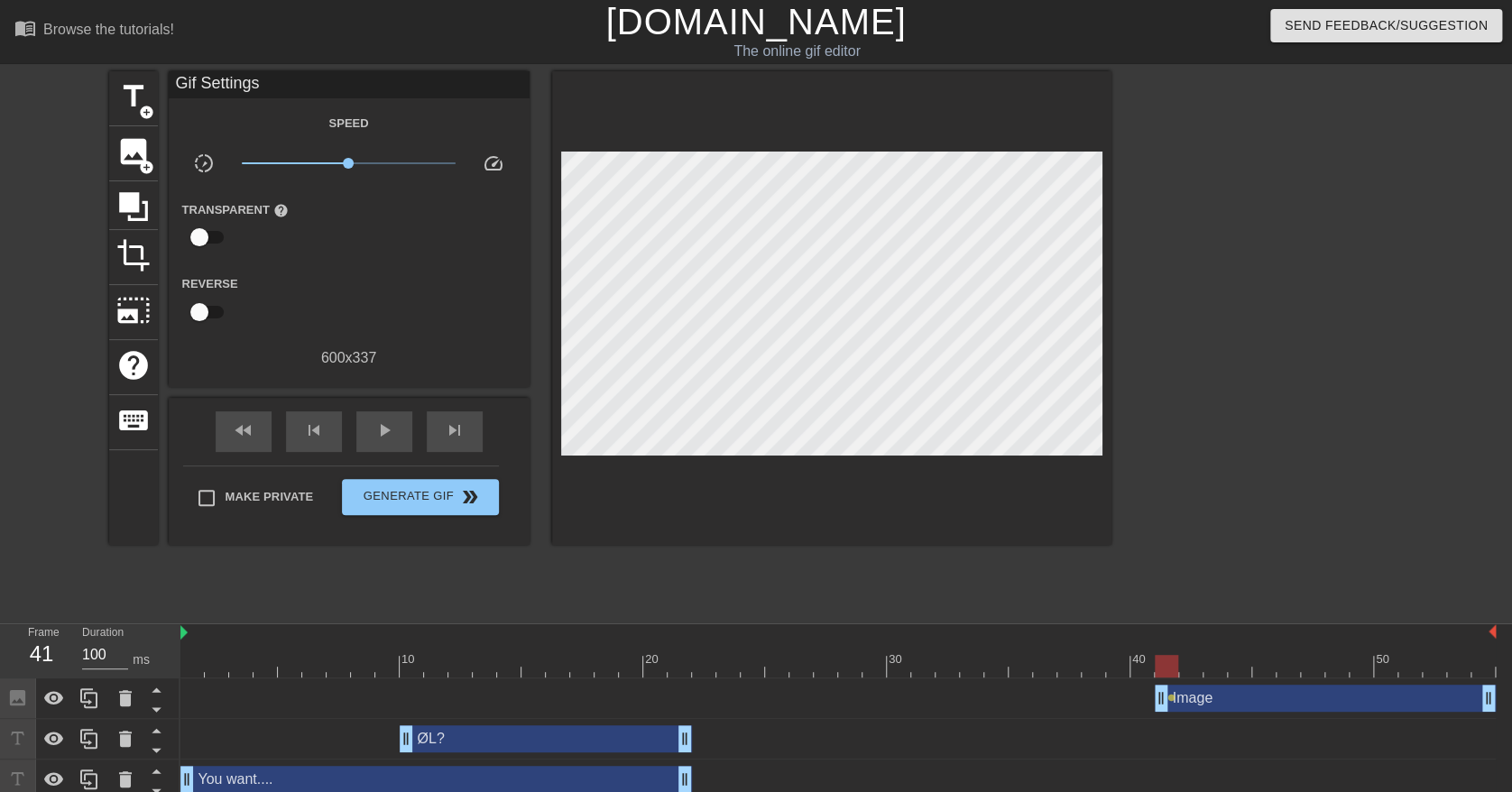
click at [1169, 673] on div at bounding box center [838, 666] width 1316 height 22
click at [1332, 693] on div "Image drag_handle drag_handle" at bounding box center [1326, 698] width 341 height 27
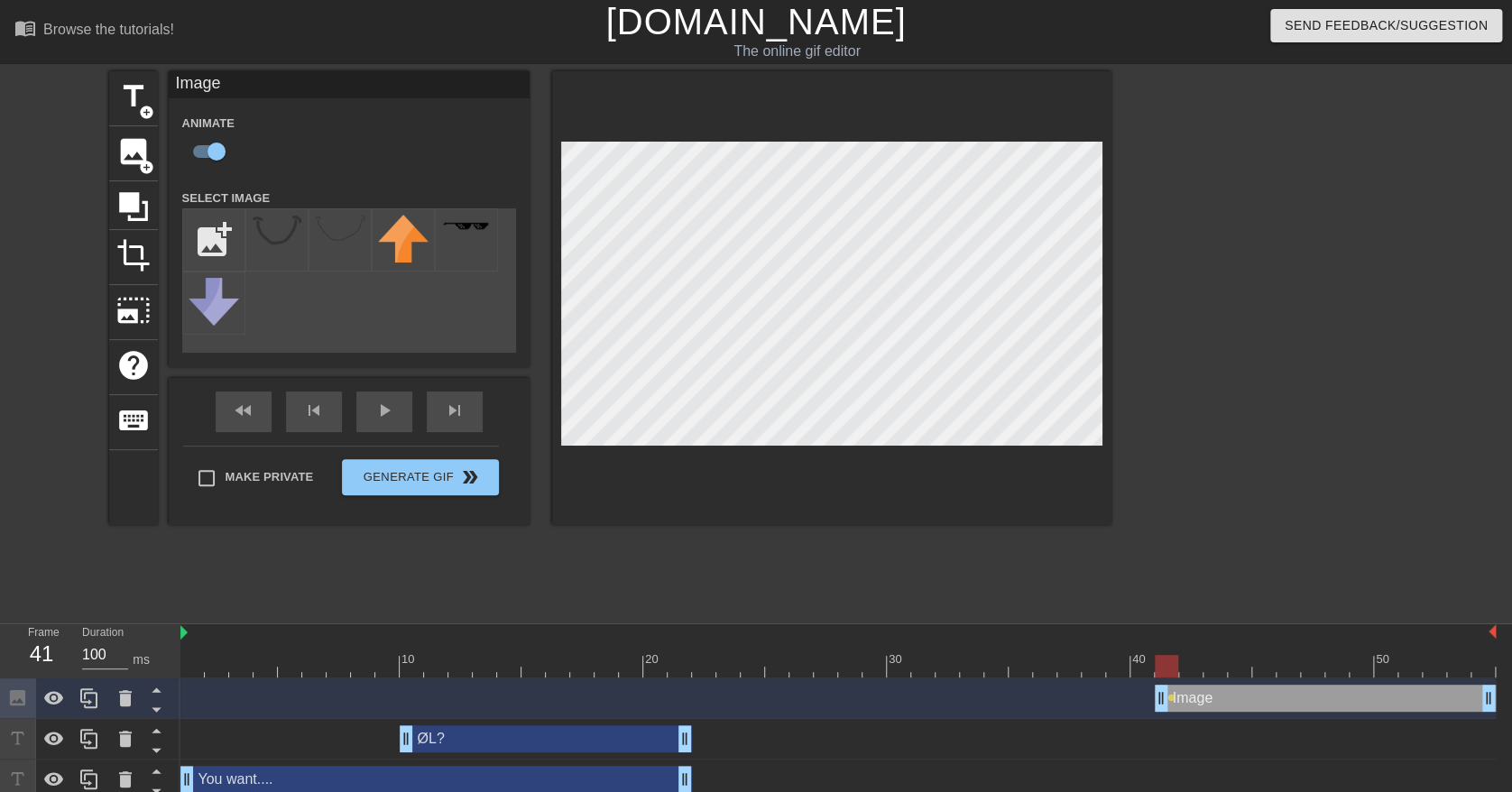
click at [1191, 672] on div at bounding box center [838, 666] width 1316 height 22
click at [1216, 672] on div at bounding box center [838, 666] width 1316 height 22
click at [1235, 668] on div at bounding box center [838, 666] width 1316 height 22
click at [1261, 661] on div at bounding box center [838, 666] width 1316 height 22
click at [1295, 673] on div at bounding box center [838, 666] width 1316 height 22
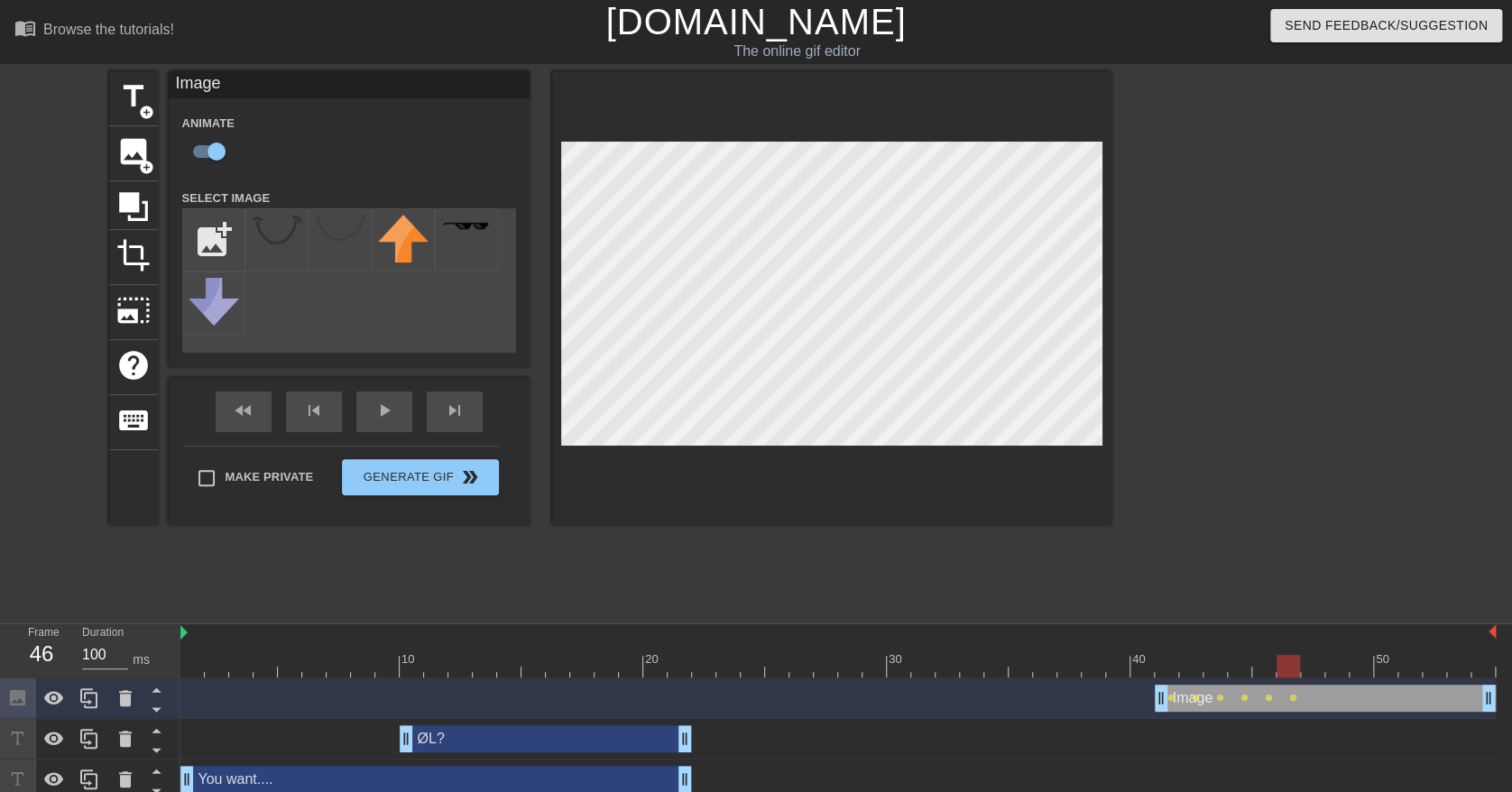
click at [1311, 672] on div at bounding box center [838, 666] width 1316 height 22
click at [1337, 674] on div at bounding box center [838, 666] width 1316 height 22
click at [1316, 668] on div at bounding box center [838, 666] width 1316 height 22
click at [1342, 667] on div at bounding box center [838, 666] width 1316 height 22
click at [402, 404] on div "fast_rewind skip_previous play_arrow skip_next" at bounding box center [348, 411] width 294 height 68
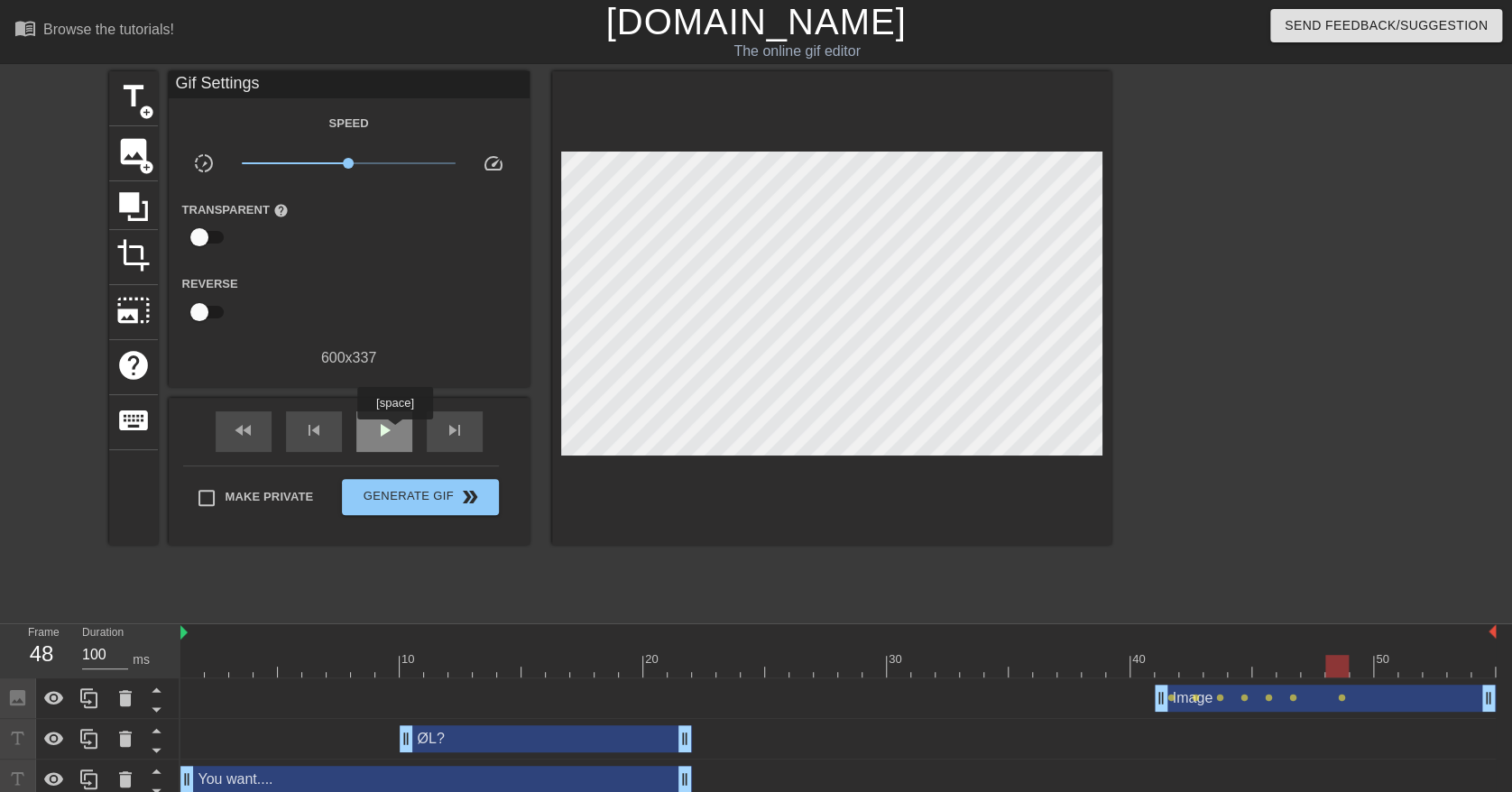
click at [395, 432] on div "play_arrow" at bounding box center [384, 432] width 56 height 41
click at [395, 432] on div "pause" at bounding box center [384, 432] width 56 height 41
click at [1296, 736] on div "ØL? drag_handle drag_handle" at bounding box center [838, 738] width 1316 height 27
click at [136, 108] on span "title" at bounding box center [133, 96] width 34 height 34
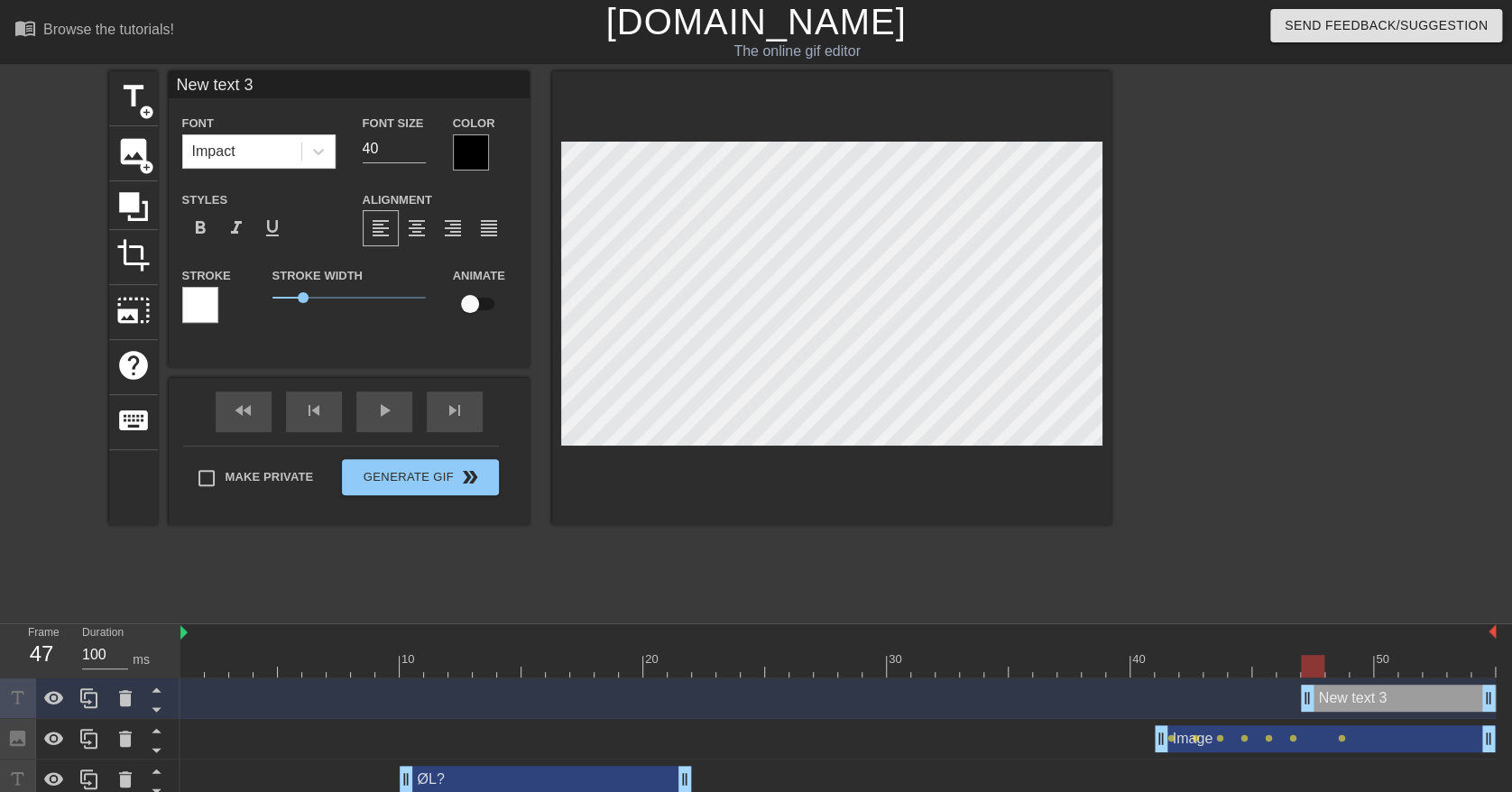
drag, startPoint x: 308, startPoint y: 693, endPoint x: 1305, endPoint y: 698, distance: 997.0
type input "y"
type textarea "y"
type input "ye"
type textarea "ye"
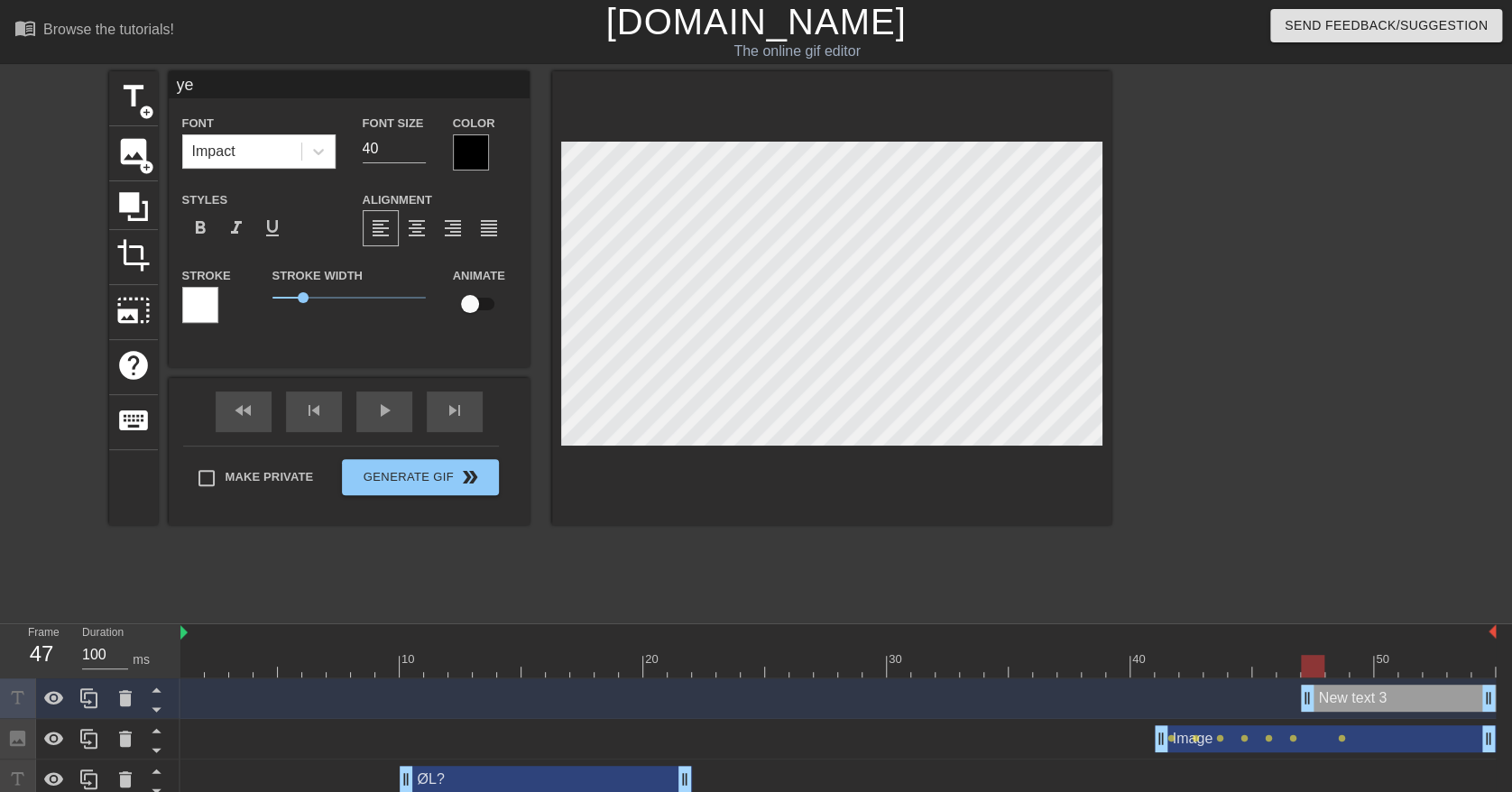
type input "yes"
type textarea "yes"
click at [473, 151] on div at bounding box center [471, 152] width 36 height 36
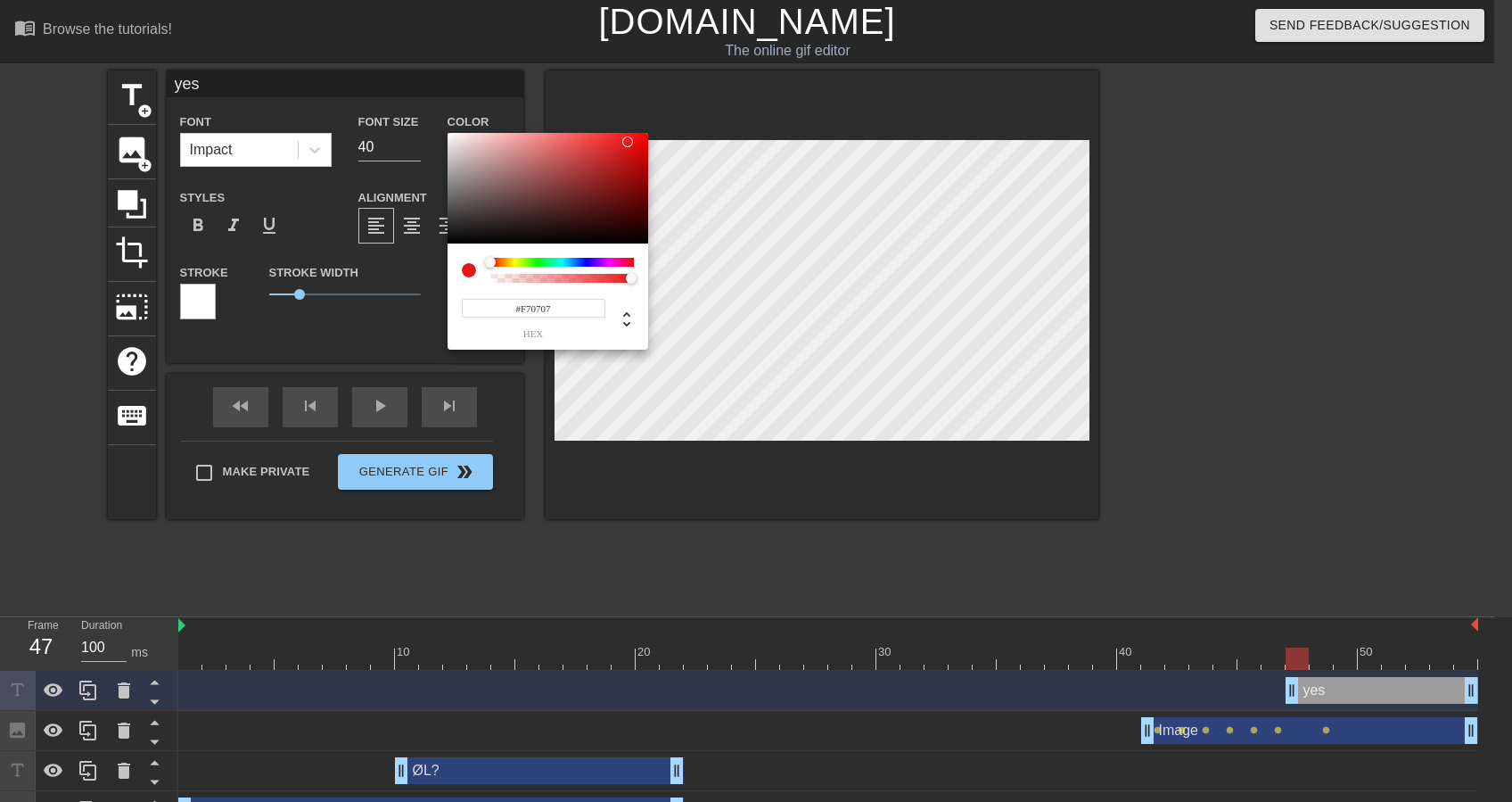
type input "#F70808"
drag, startPoint x: 609, startPoint y: 168, endPoint x: 641, endPoint y: 136, distance: 45.3
click at [641, 136] on div at bounding box center [547, 188] width 200 height 111
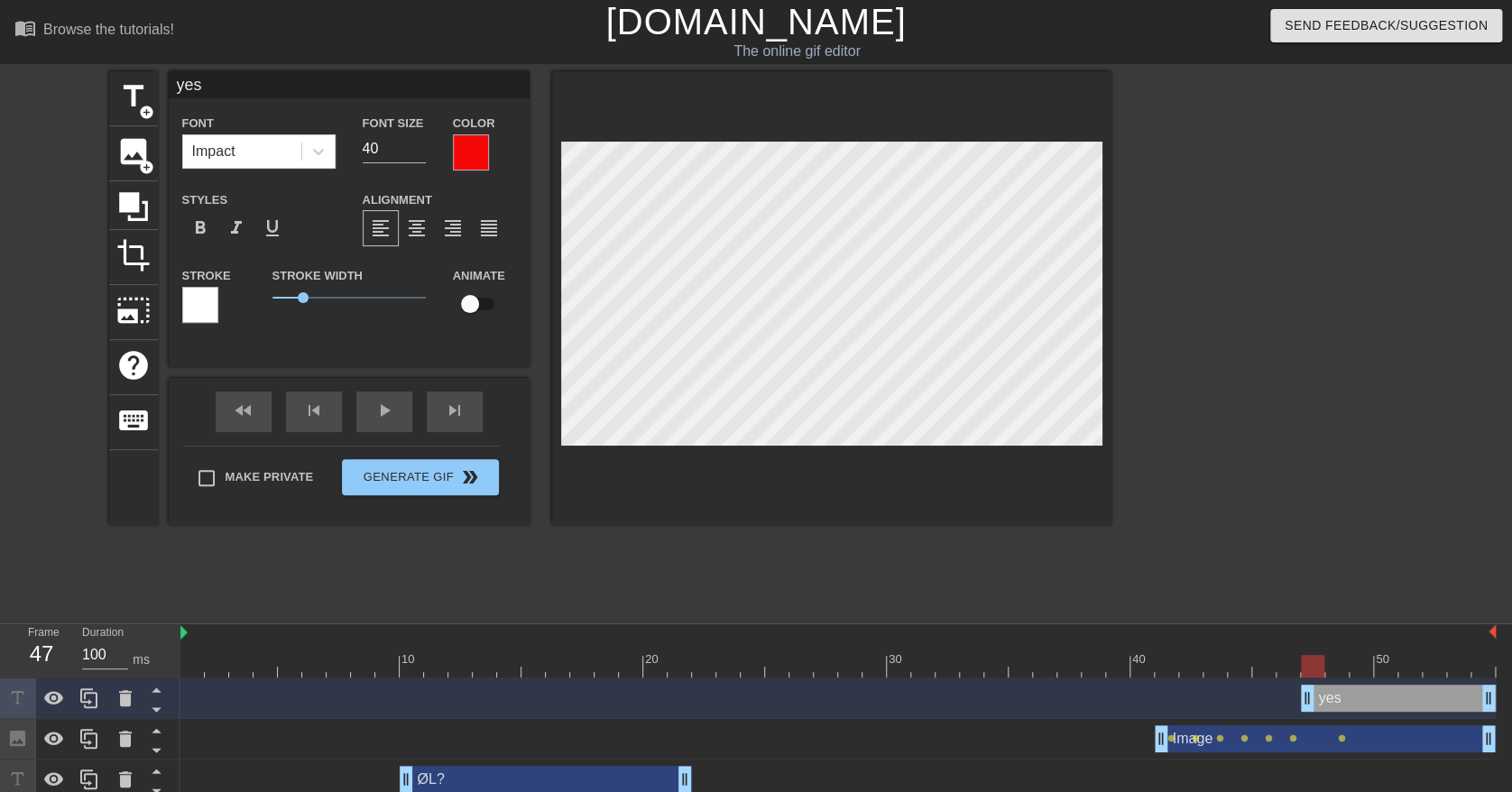
click at [1314, 376] on div at bounding box center [1268, 342] width 271 height 541
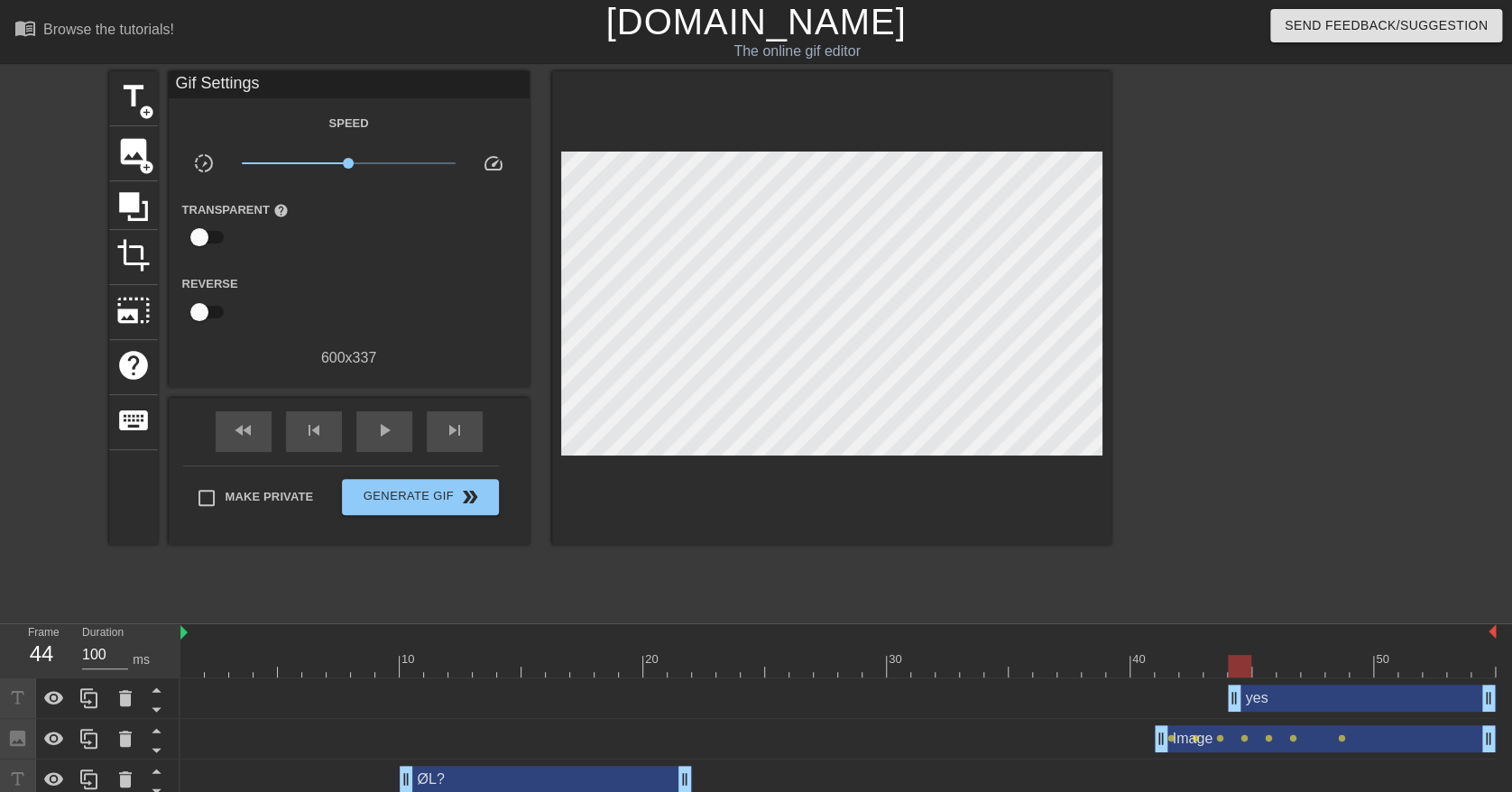
drag, startPoint x: 1302, startPoint y: 697, endPoint x: 1231, endPoint y: 700, distance: 71.1
click at [379, 433] on span "play_arrow" at bounding box center [384, 430] width 21 height 21
drag, startPoint x: 1229, startPoint y: 696, endPoint x: 1345, endPoint y: 699, distance: 116.0
click at [1345, 699] on div "yes drag_handle drag_handle" at bounding box center [838, 698] width 1316 height 27
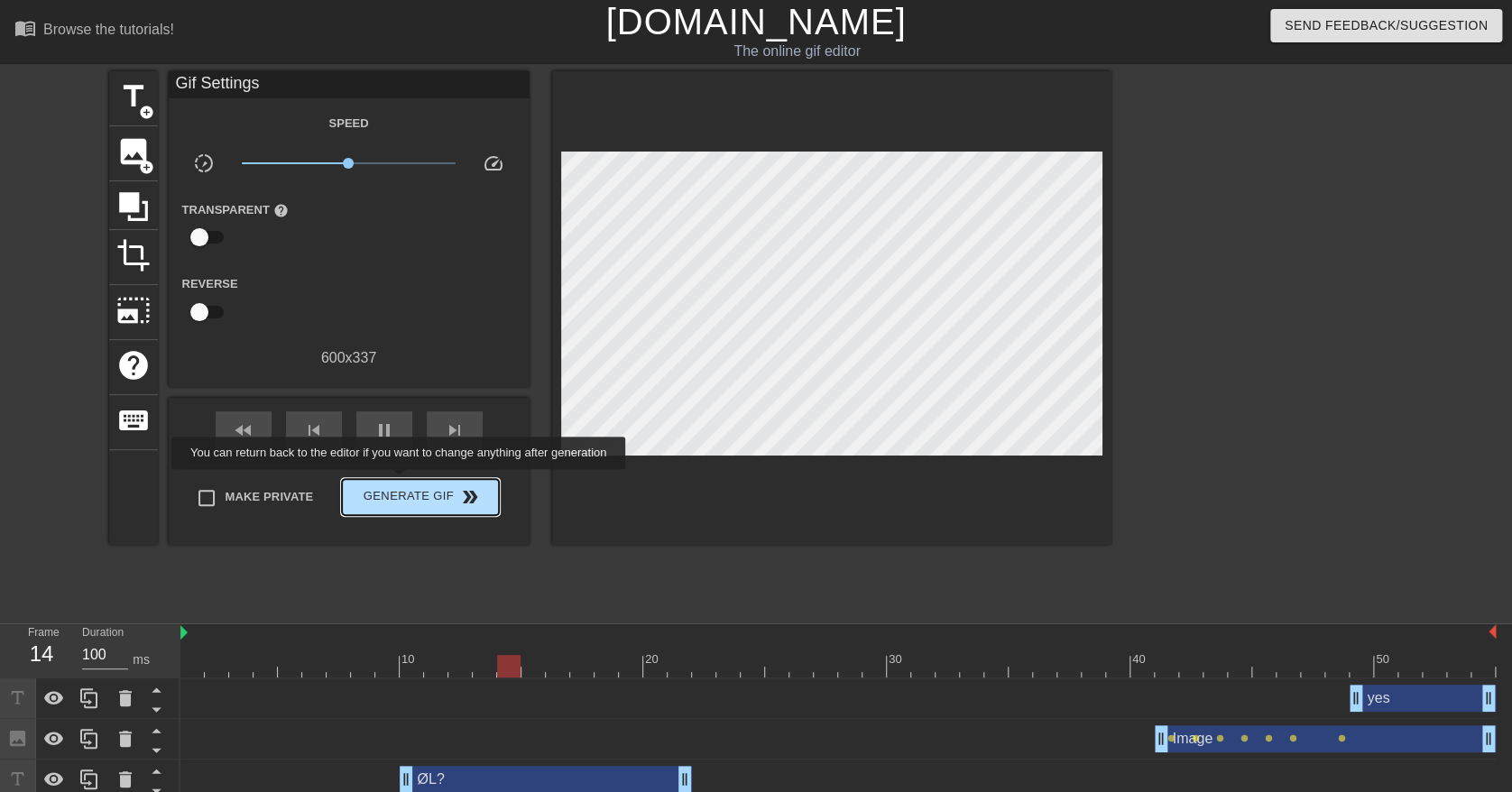
click at [398, 495] on span "Generate Gif double_arrow" at bounding box center [420, 497] width 142 height 21
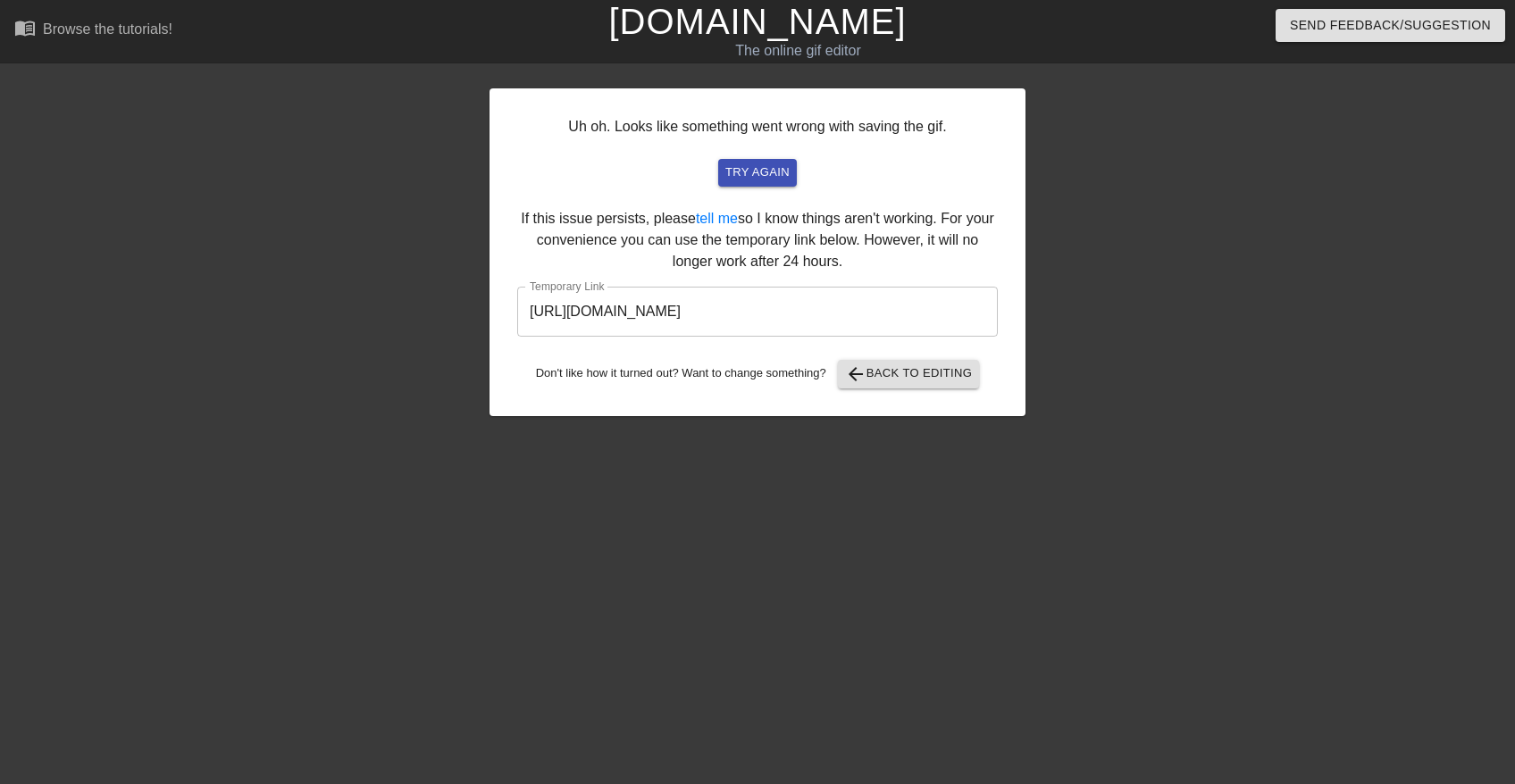
click at [898, 312] on input "[URL][DOMAIN_NAME]" at bounding box center [758, 312] width 481 height 50
